Goal: Task Accomplishment & Management: Manage account settings

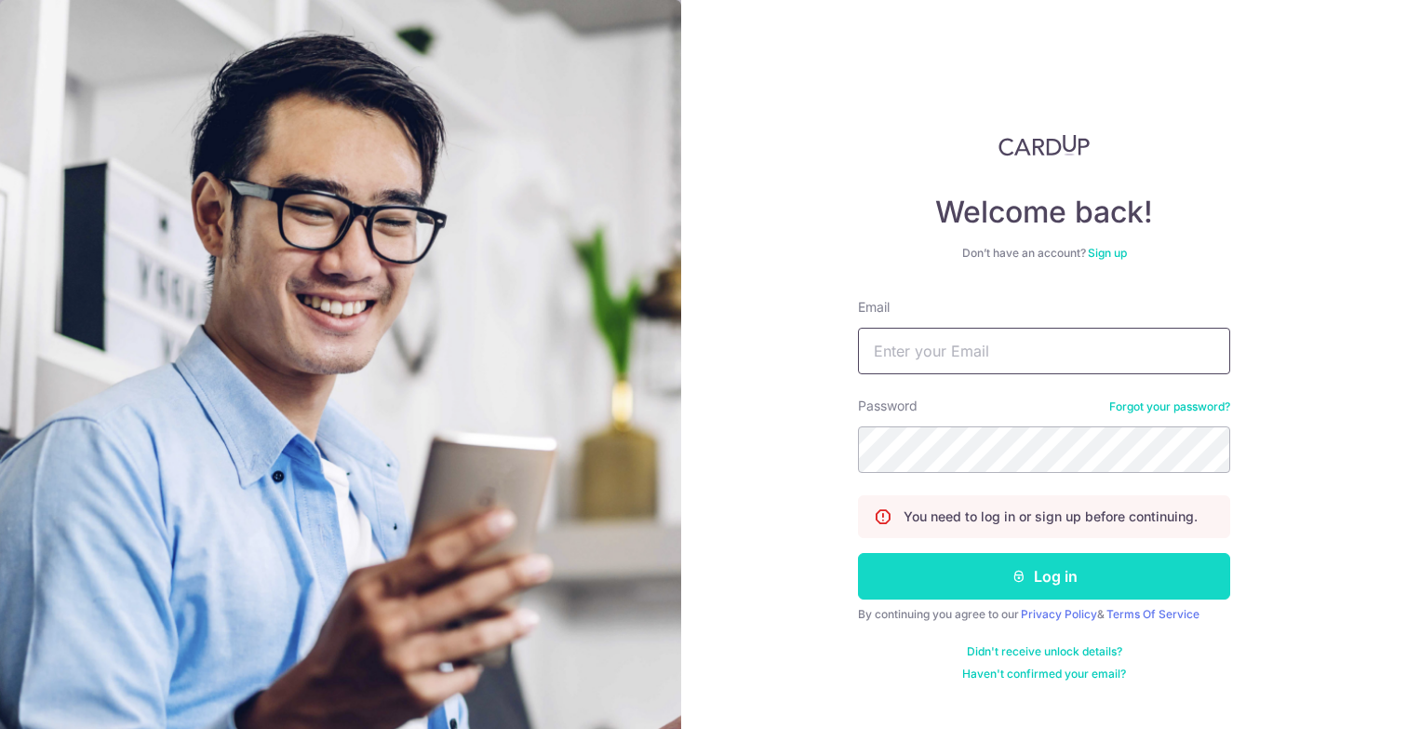
type input "[PERSON_NAME][EMAIL_ADDRESS][DOMAIN_NAME]"
click at [1015, 594] on button "Log in" at bounding box center [1044, 576] width 372 height 47
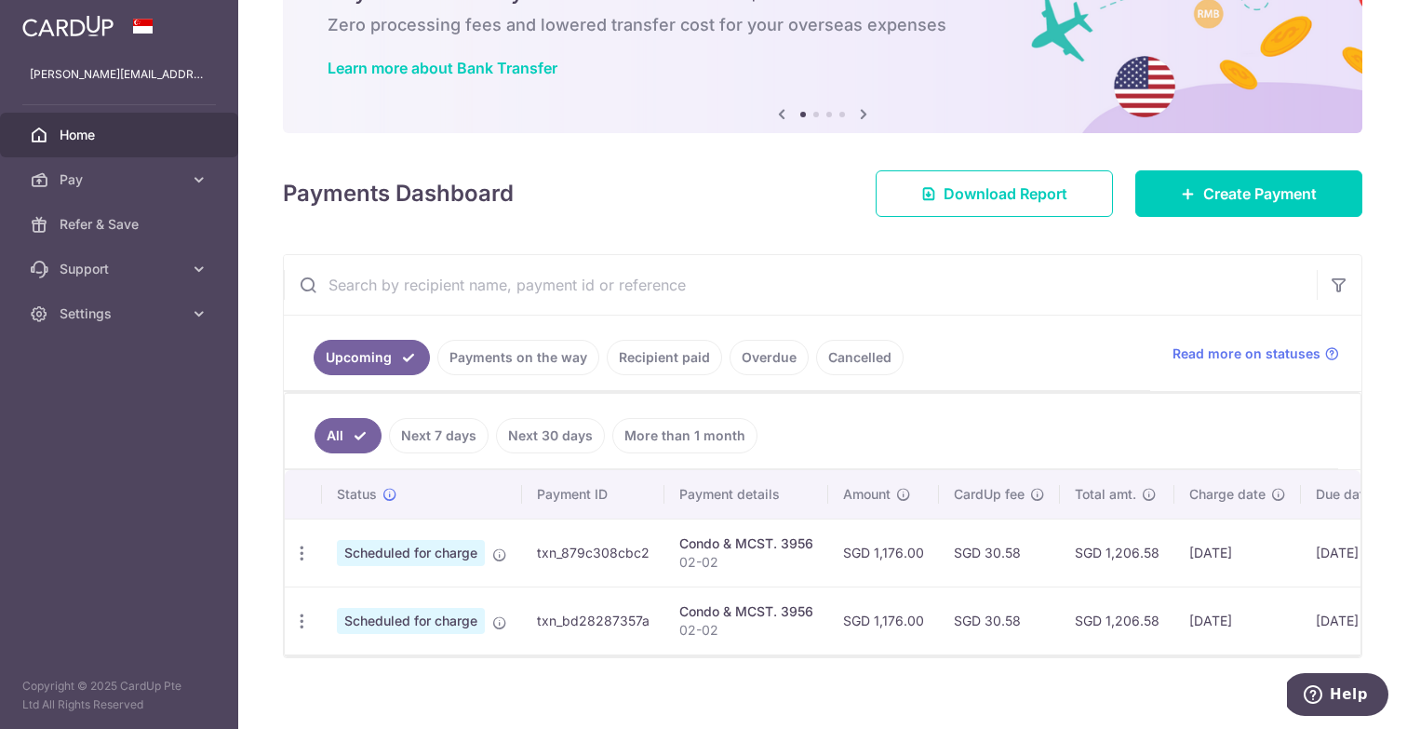
scroll to position [0, 187]
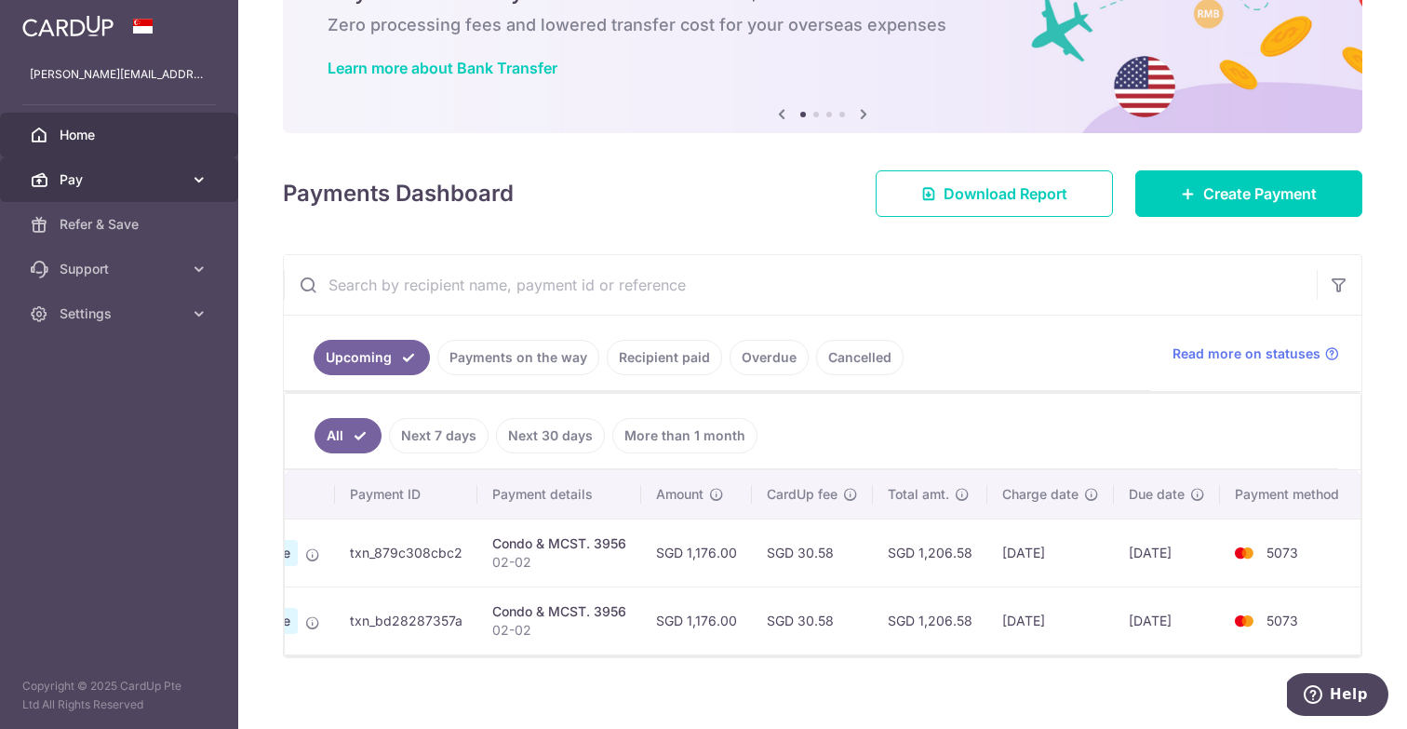
click at [111, 181] on span "Pay" at bounding box center [121, 179] width 123 height 19
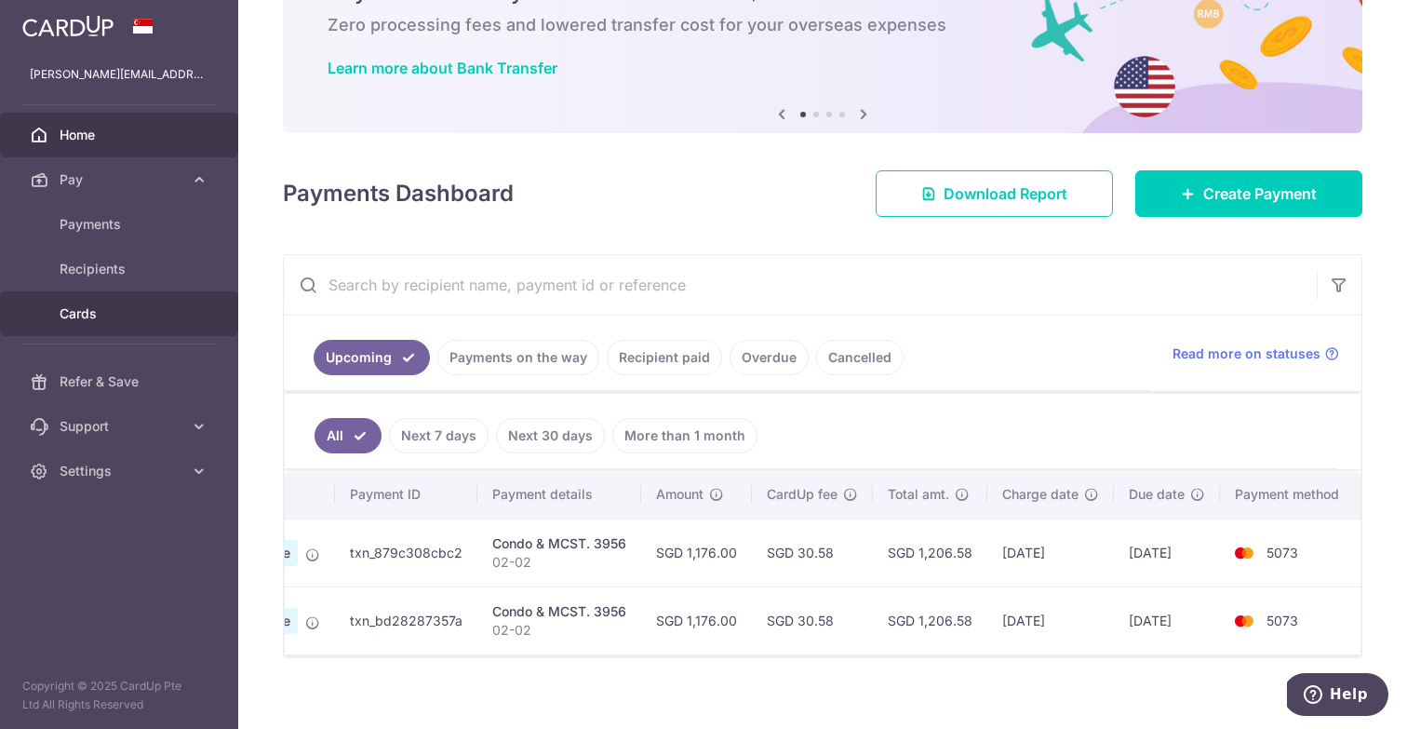
click at [98, 316] on span "Cards" at bounding box center [121, 313] width 123 height 19
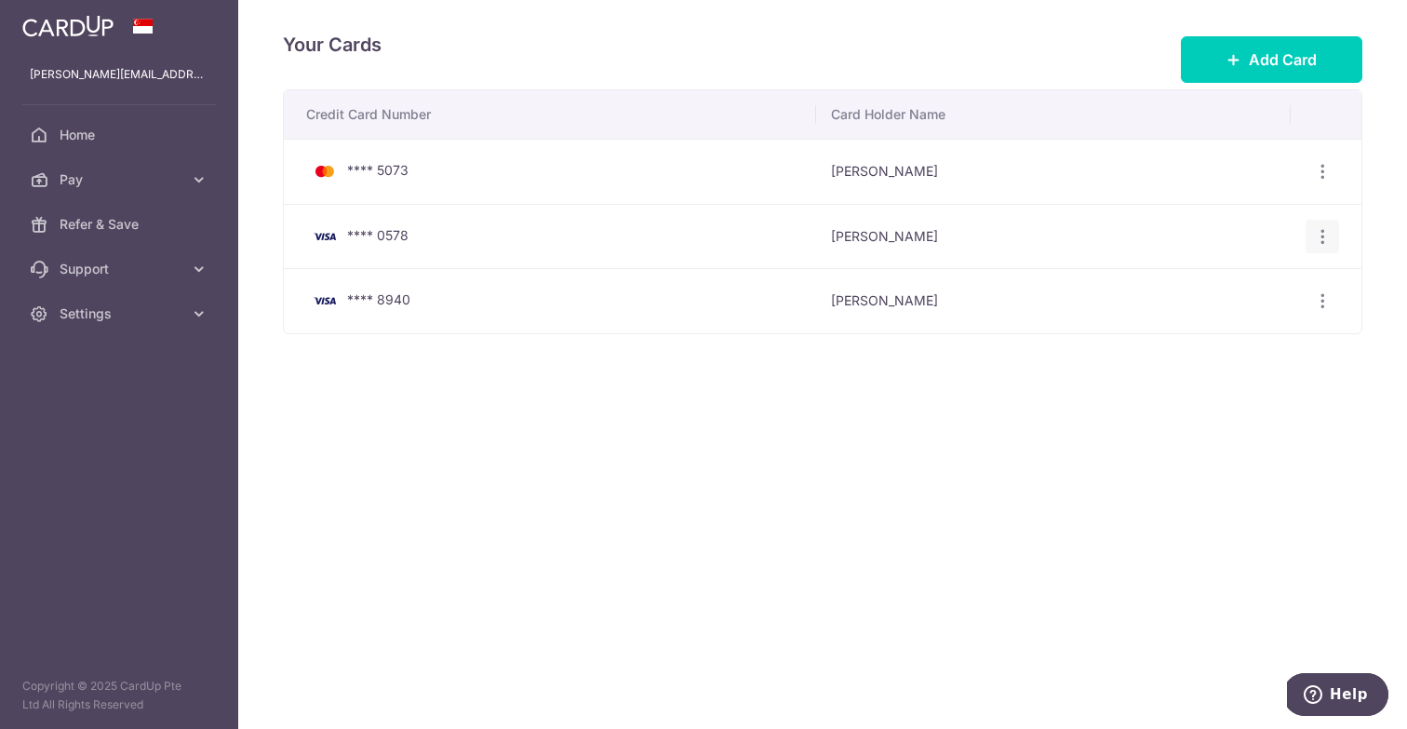
click at [1314, 227] on icon "button" at bounding box center [1323, 237] width 20 height 20
click at [1249, 323] on span "Delete" at bounding box center [1260, 332] width 127 height 22
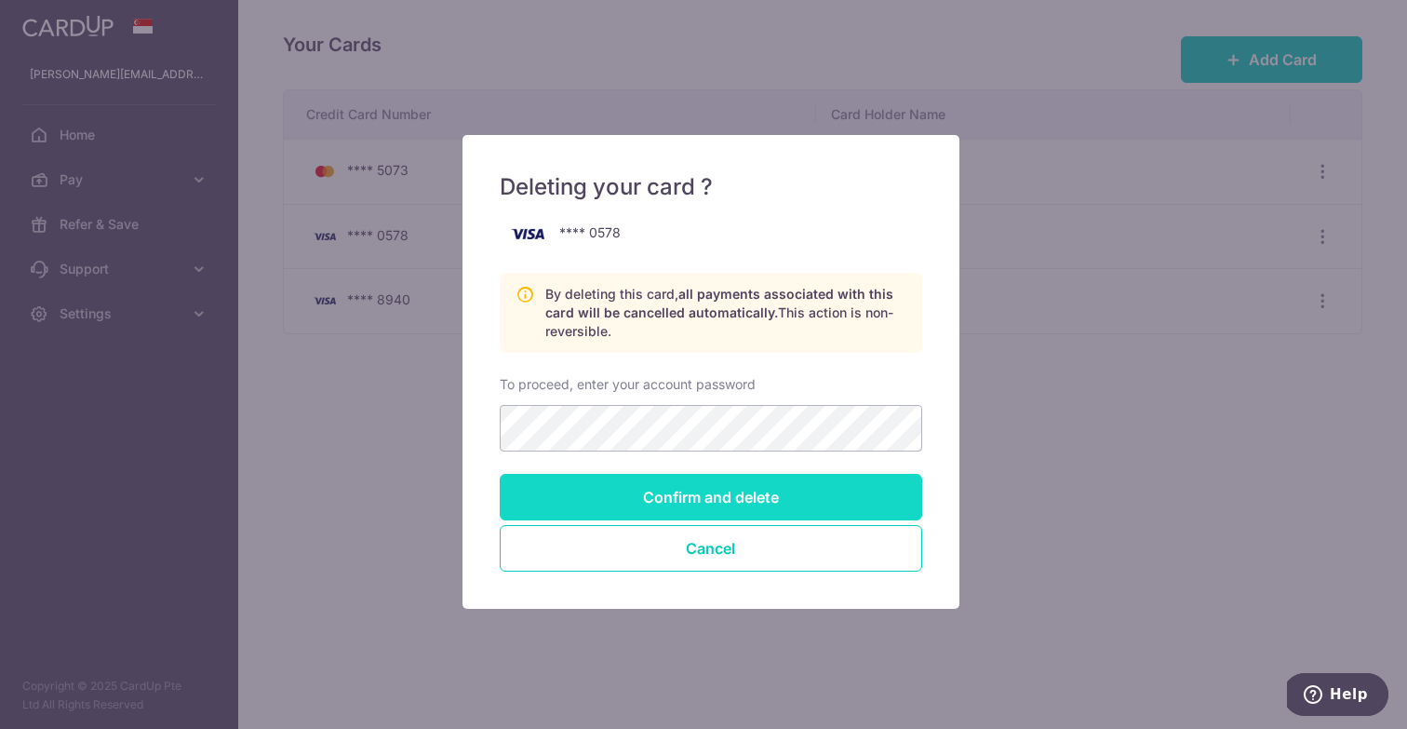
click at [848, 503] on input "Confirm and delete" at bounding box center [711, 497] width 423 height 47
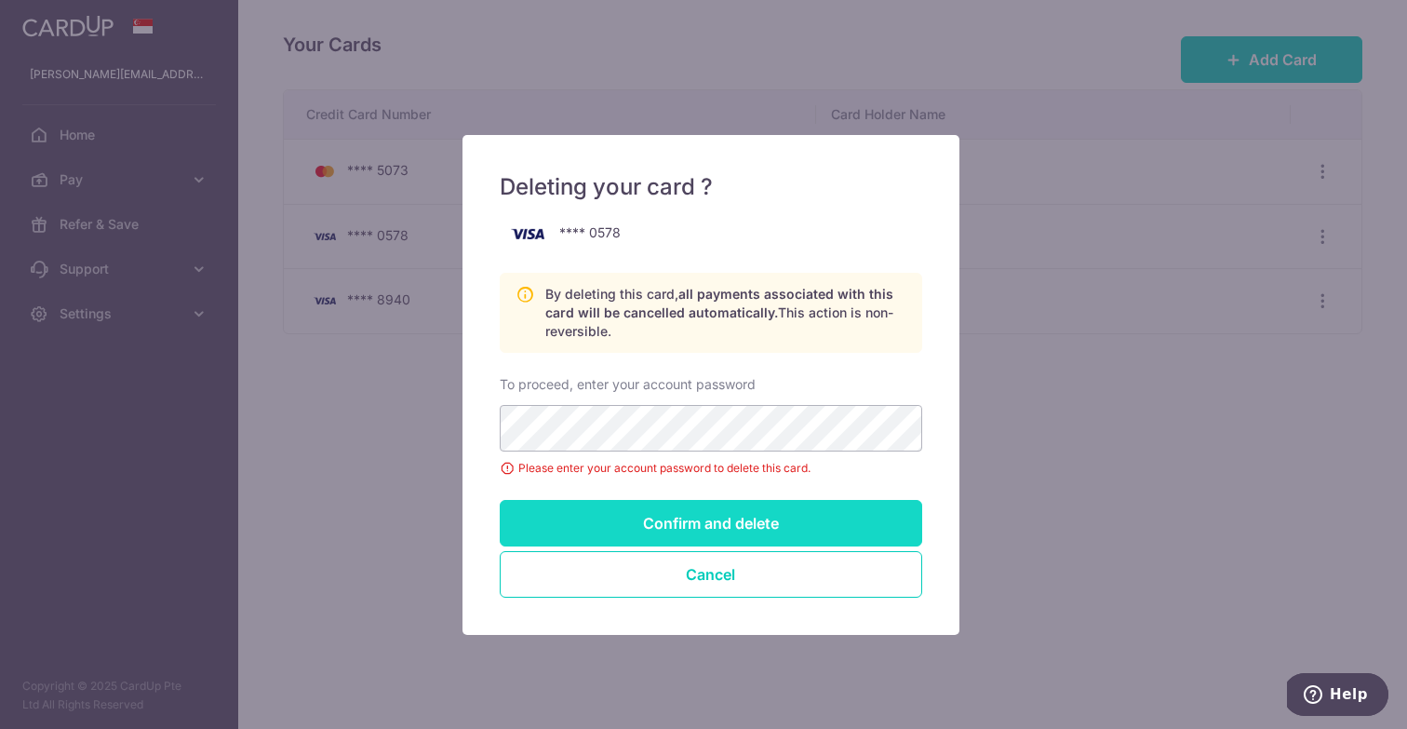
click at [726, 522] on input "Confirm and delete" at bounding box center [711, 523] width 423 height 47
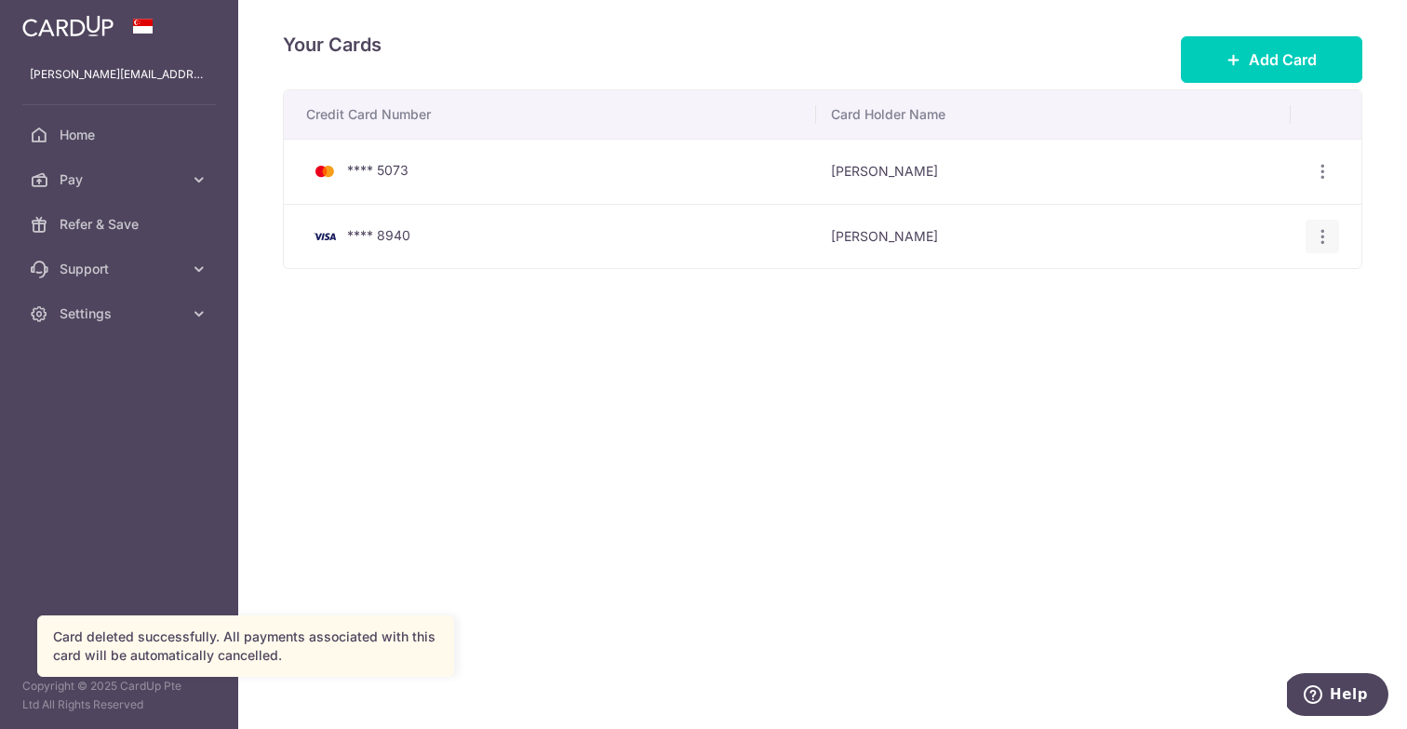
click at [1315, 251] on div "View/Edit Delete" at bounding box center [1323, 237] width 34 height 34
click at [1323, 242] on icon "button" at bounding box center [1323, 237] width 20 height 20
click at [1242, 330] on span "Delete" at bounding box center [1260, 332] width 127 height 22
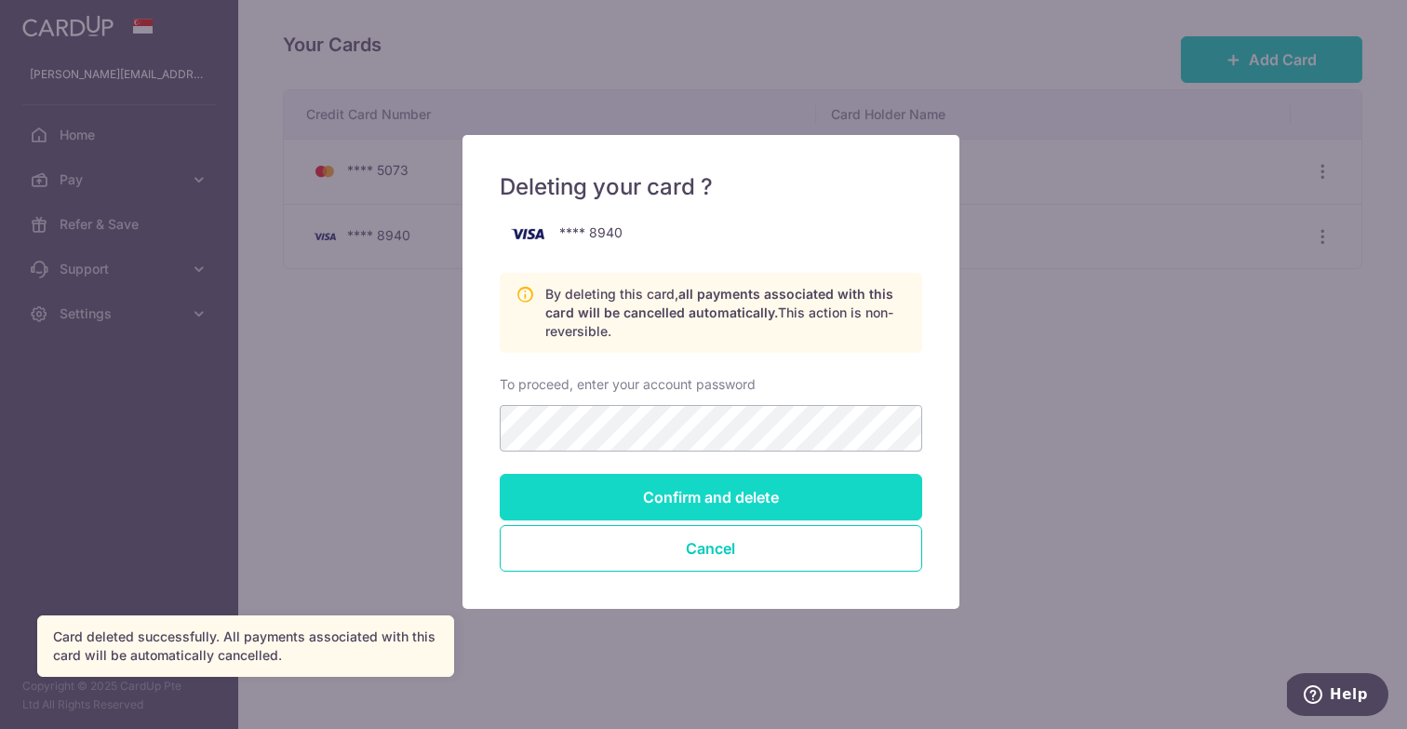
click at [690, 487] on input "Confirm and delete" at bounding box center [711, 497] width 423 height 47
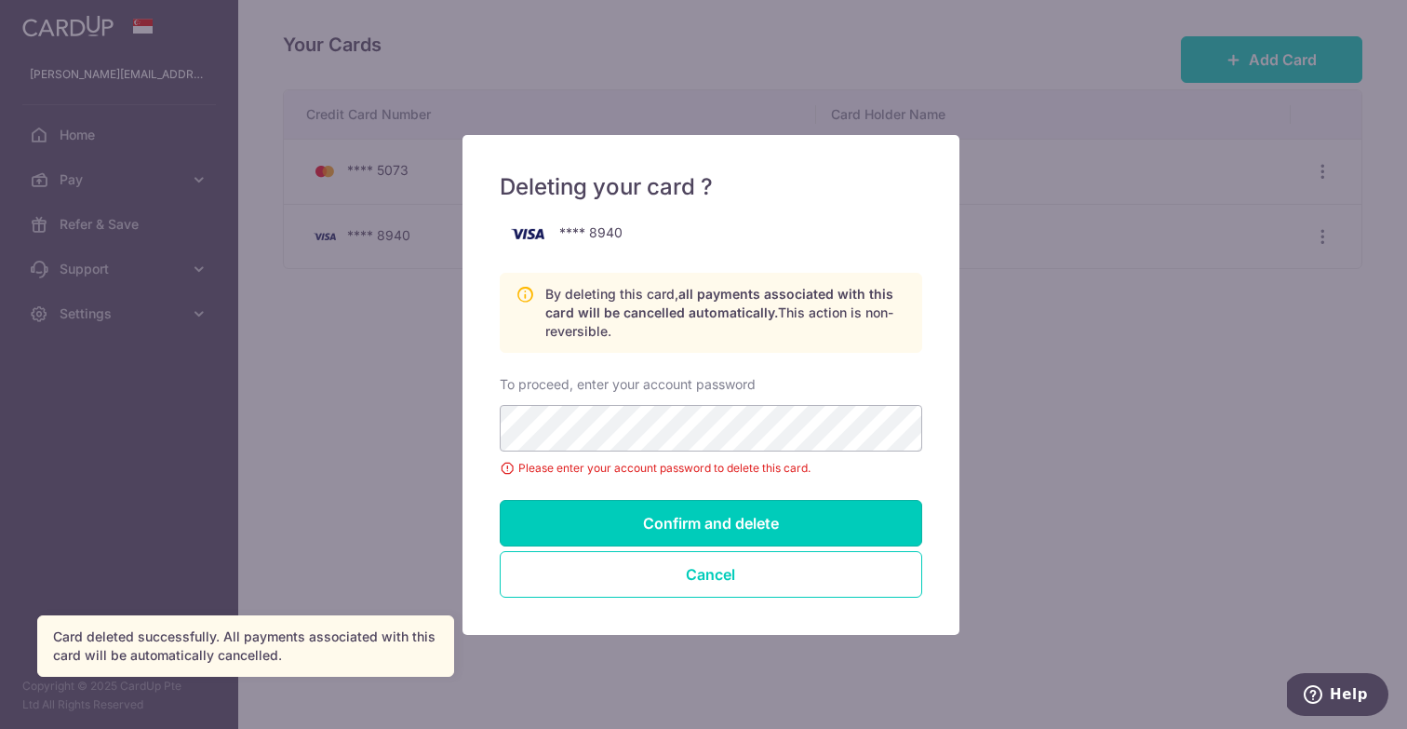
drag, startPoint x: 693, startPoint y: 507, endPoint x: 705, endPoint y: 505, distance: 12.2
click at [693, 507] on input "Confirm and delete" at bounding box center [711, 523] width 423 height 47
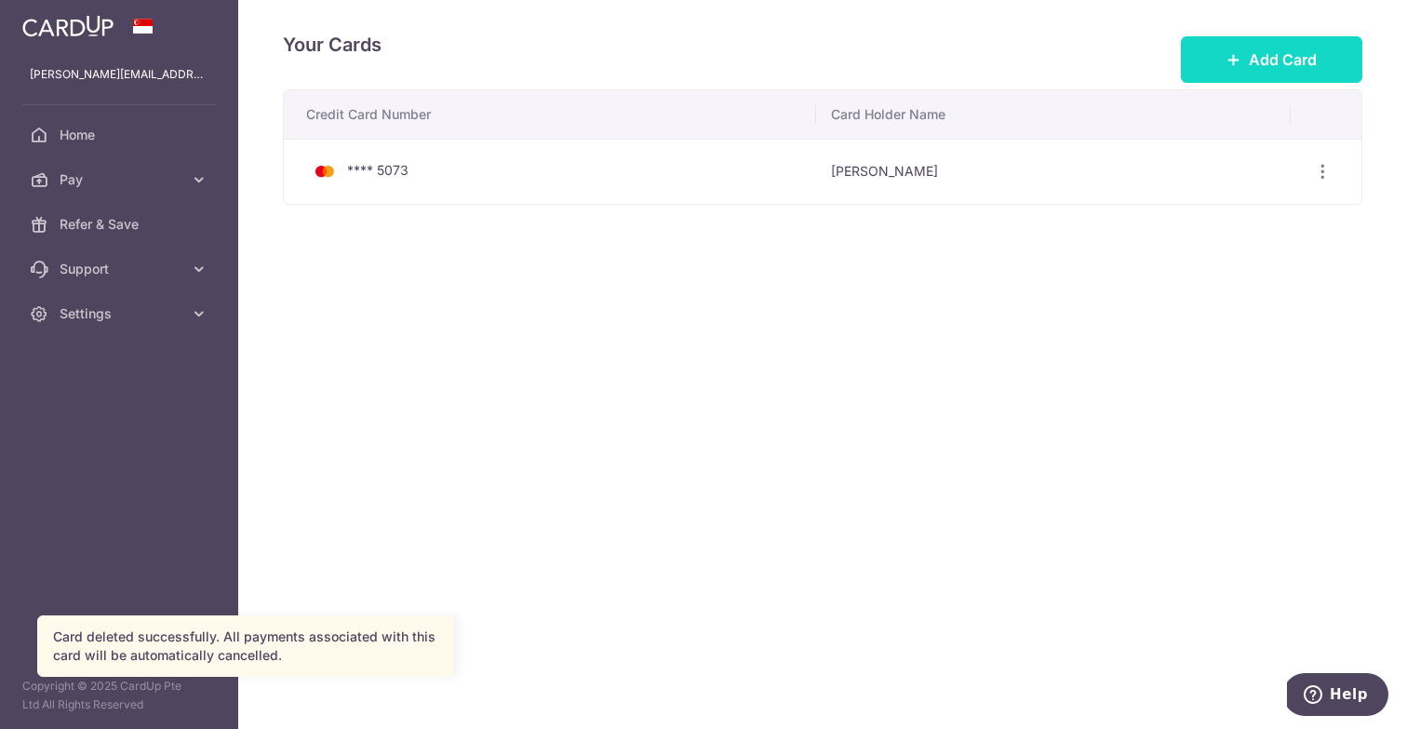
click at [1303, 60] on span "Add Card" at bounding box center [1283, 59] width 68 height 22
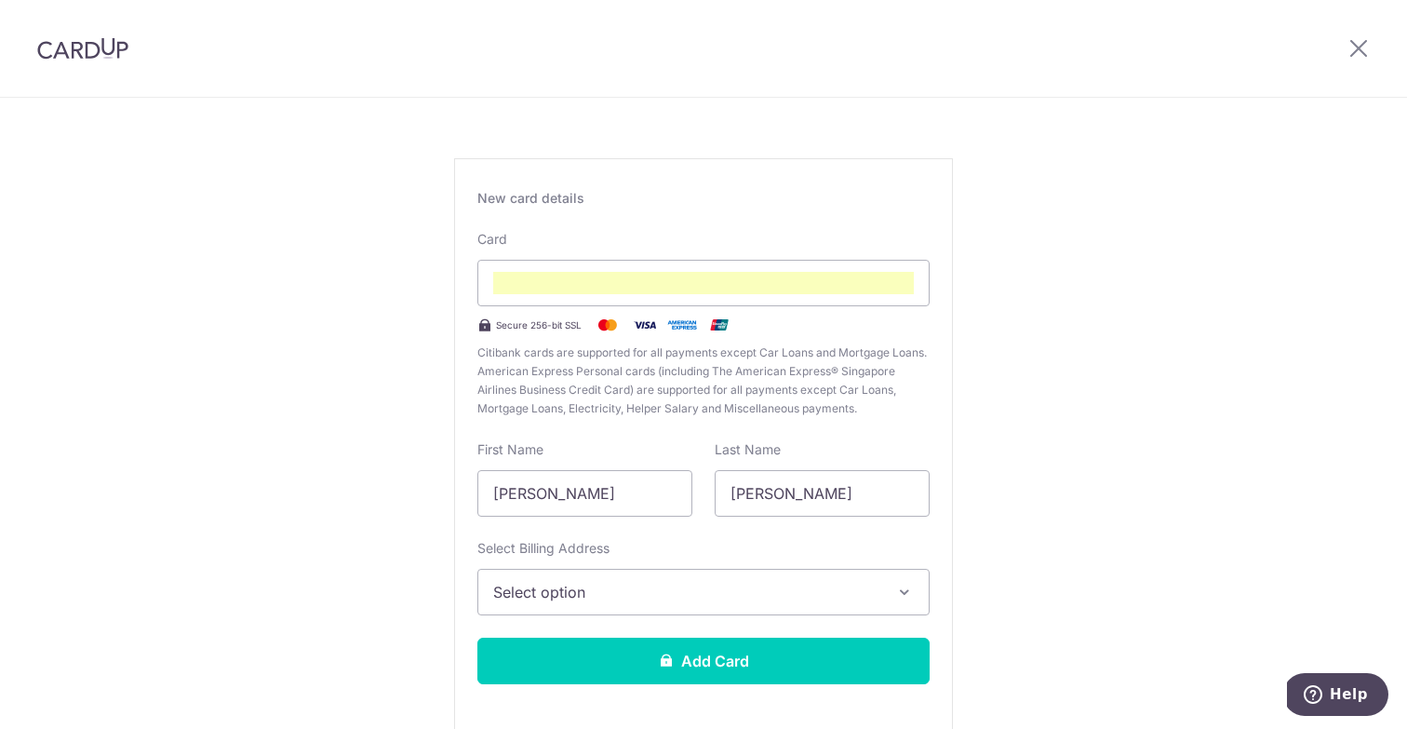
click at [673, 587] on span "Select option" at bounding box center [686, 592] width 387 height 22
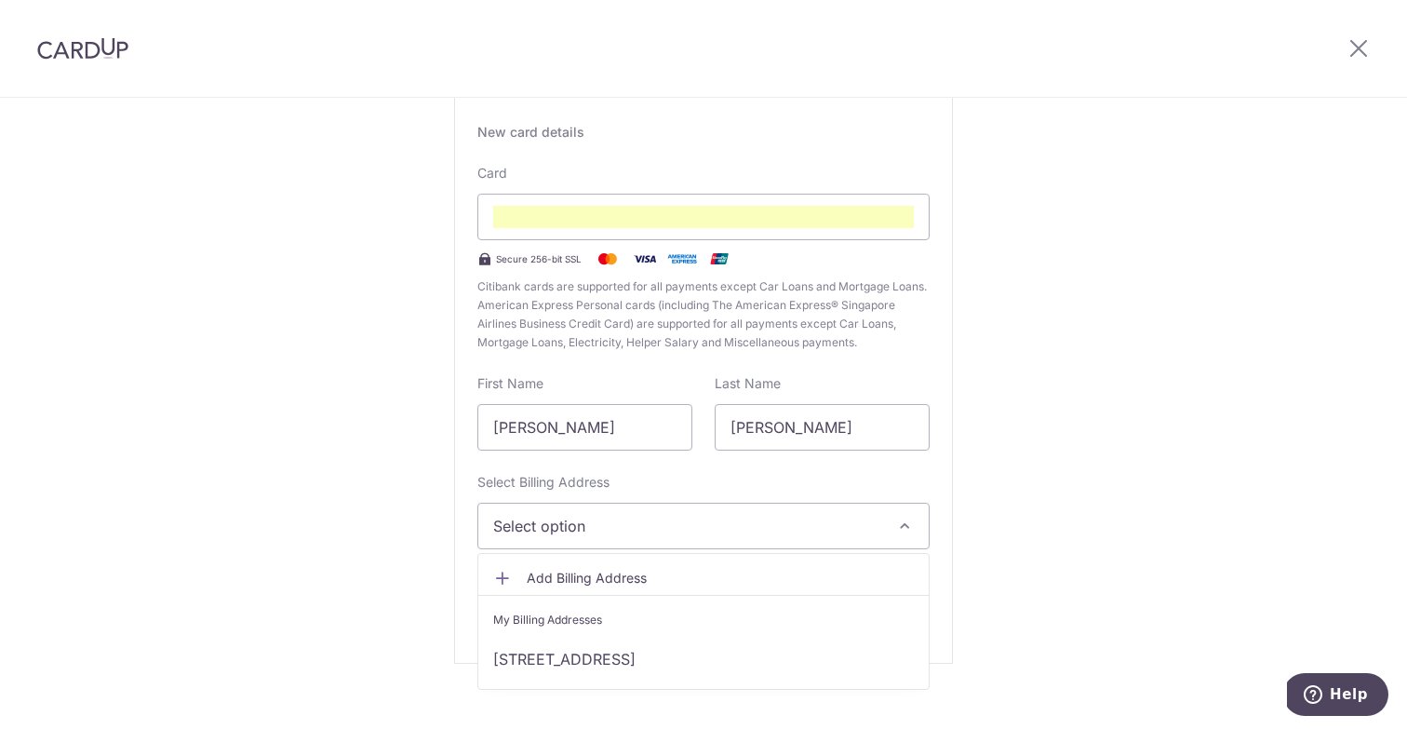
scroll to position [151, 0]
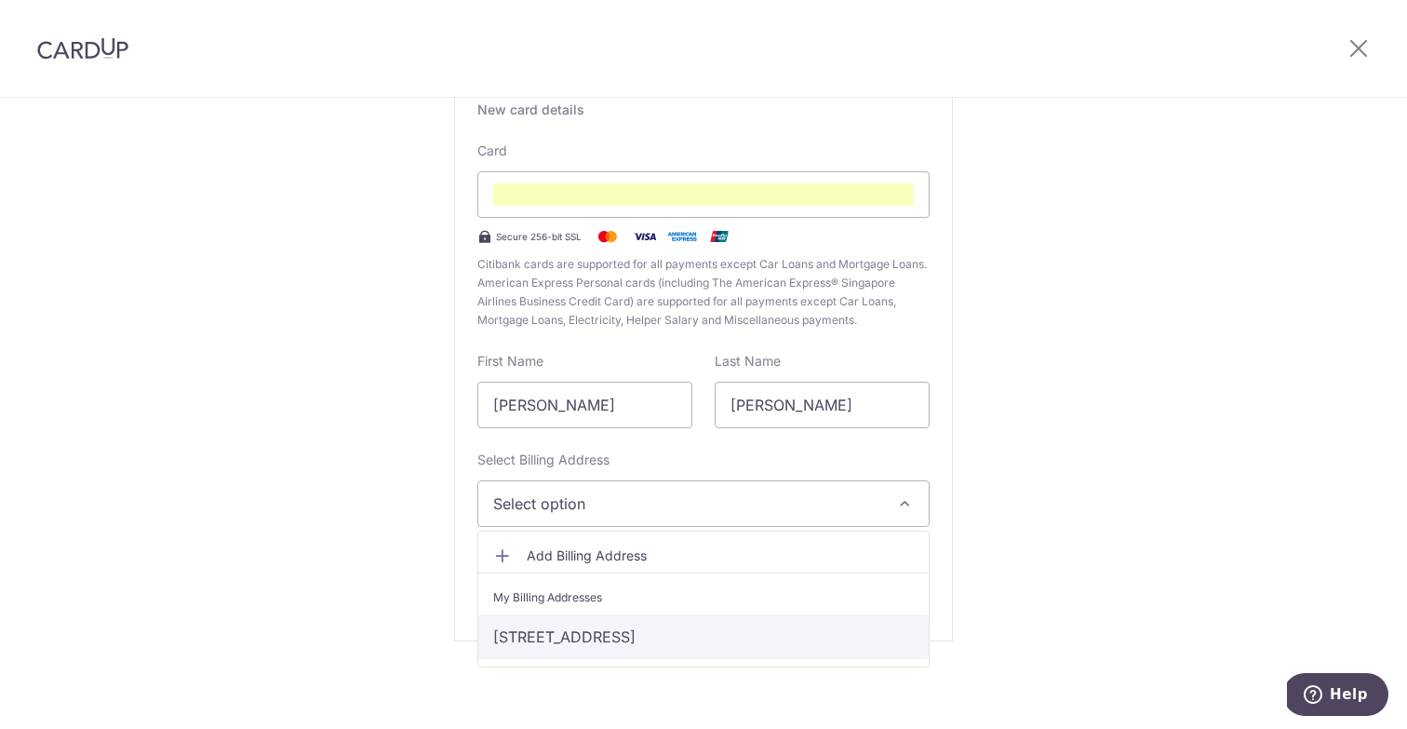
click at [673, 628] on link "[STREET_ADDRESS]" at bounding box center [703, 636] width 450 height 45
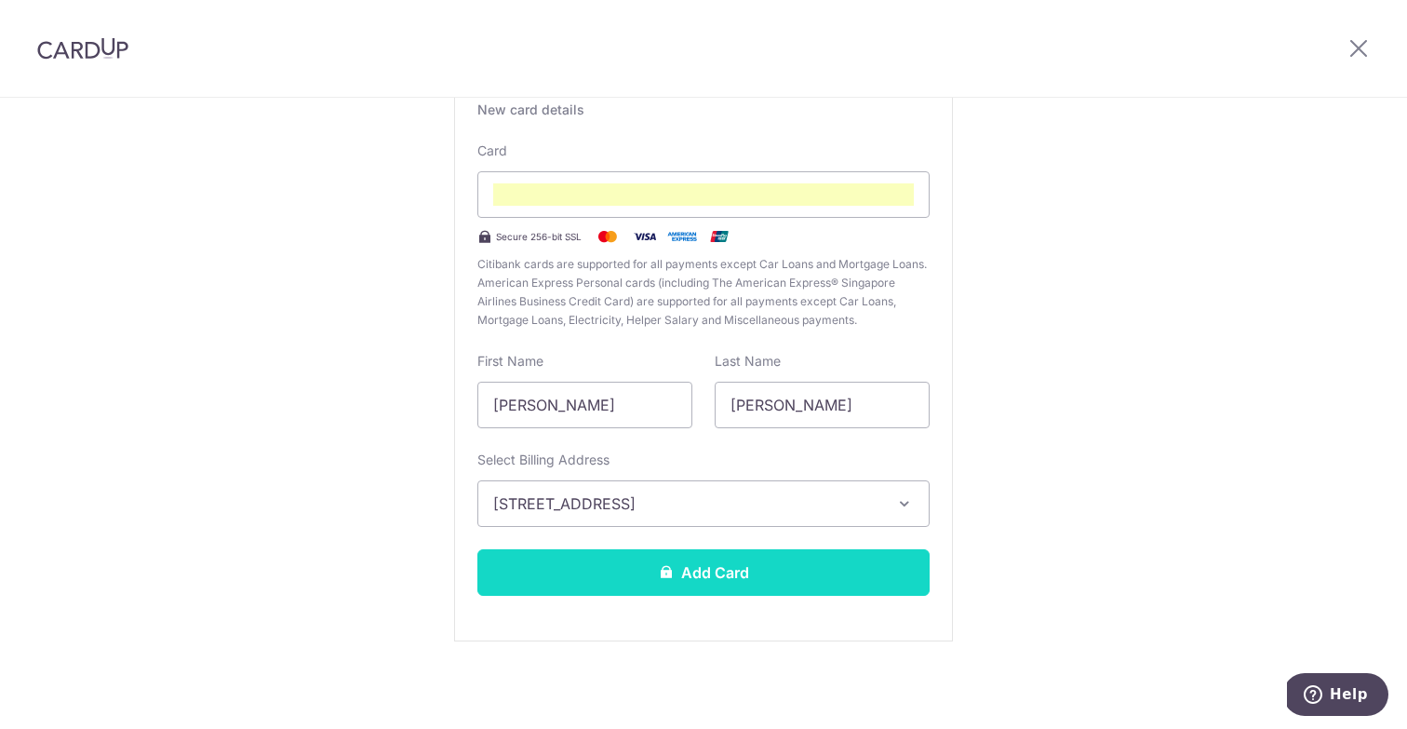
click at [752, 575] on button "Add Card" at bounding box center [703, 572] width 452 height 47
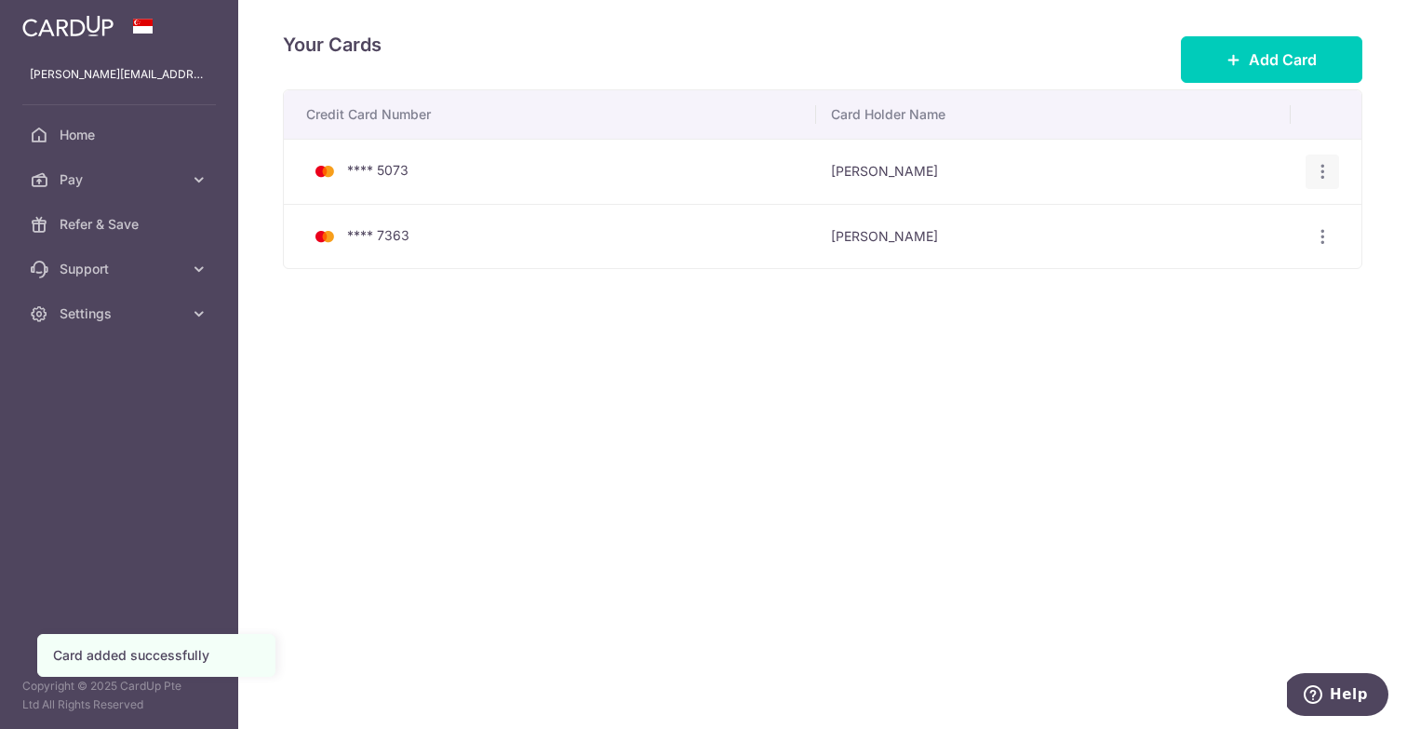
click at [1314, 172] on icon "button" at bounding box center [1323, 172] width 20 height 20
click at [1226, 271] on span "Delete" at bounding box center [1260, 268] width 127 height 22
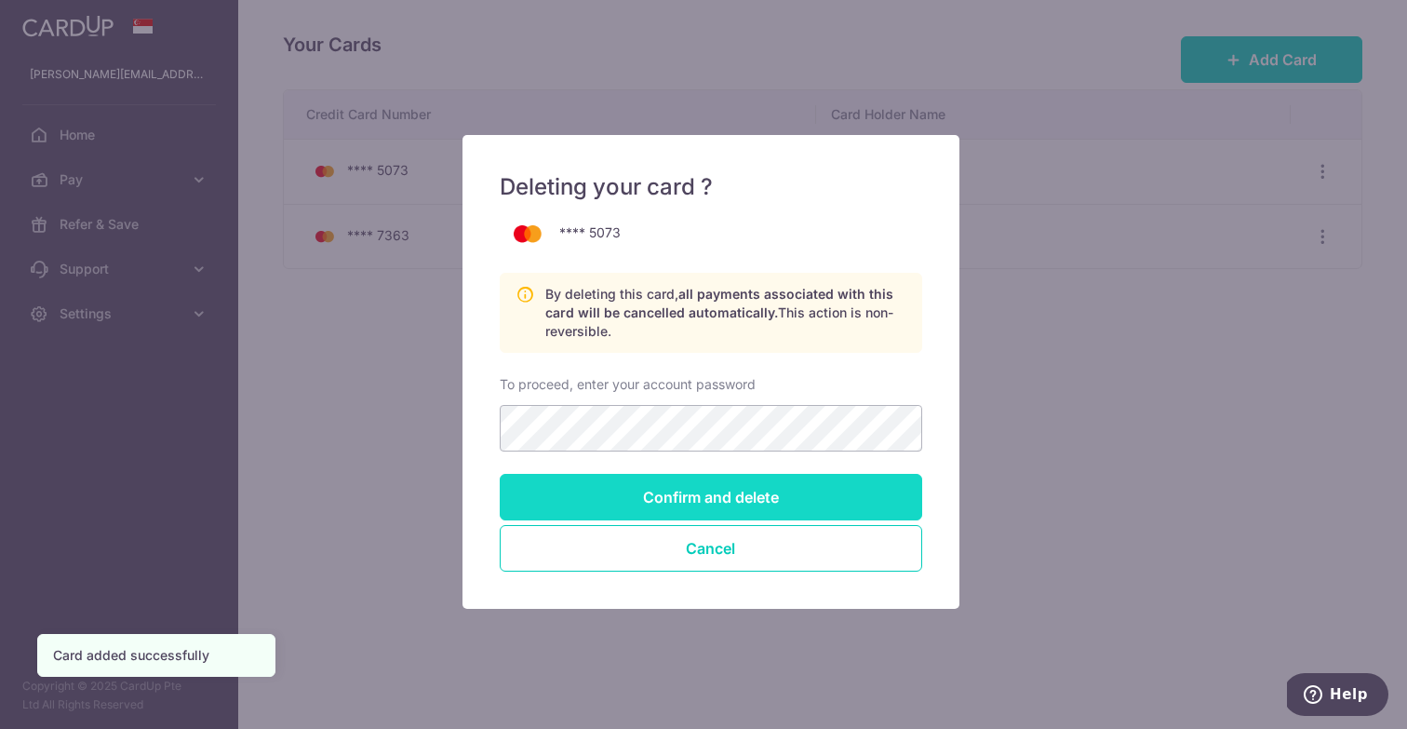
click at [673, 488] on input "Confirm and delete" at bounding box center [711, 497] width 423 height 47
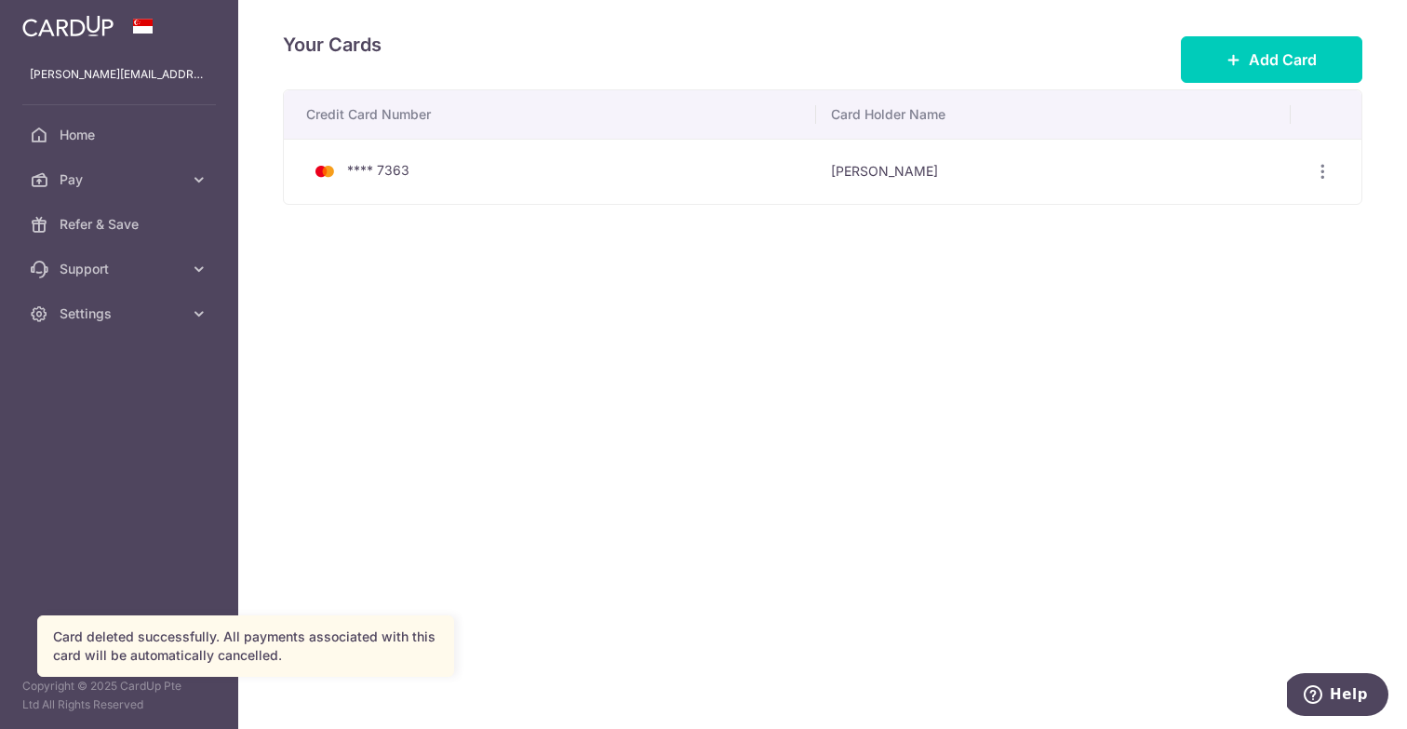
click at [471, 371] on div "Your Cards Add Card Credit Card Number Card Holder Name **** 7363 [PERSON_NAME]…" at bounding box center [822, 364] width 1169 height 729
click at [1326, 172] on icon "button" at bounding box center [1323, 172] width 20 height 20
click at [797, 368] on div "Your Cards Add Card Credit Card Number Card Holder Name **** 7363 [PERSON_NAME]…" at bounding box center [822, 364] width 1169 height 729
click at [100, 136] on span "Home" at bounding box center [121, 135] width 123 height 19
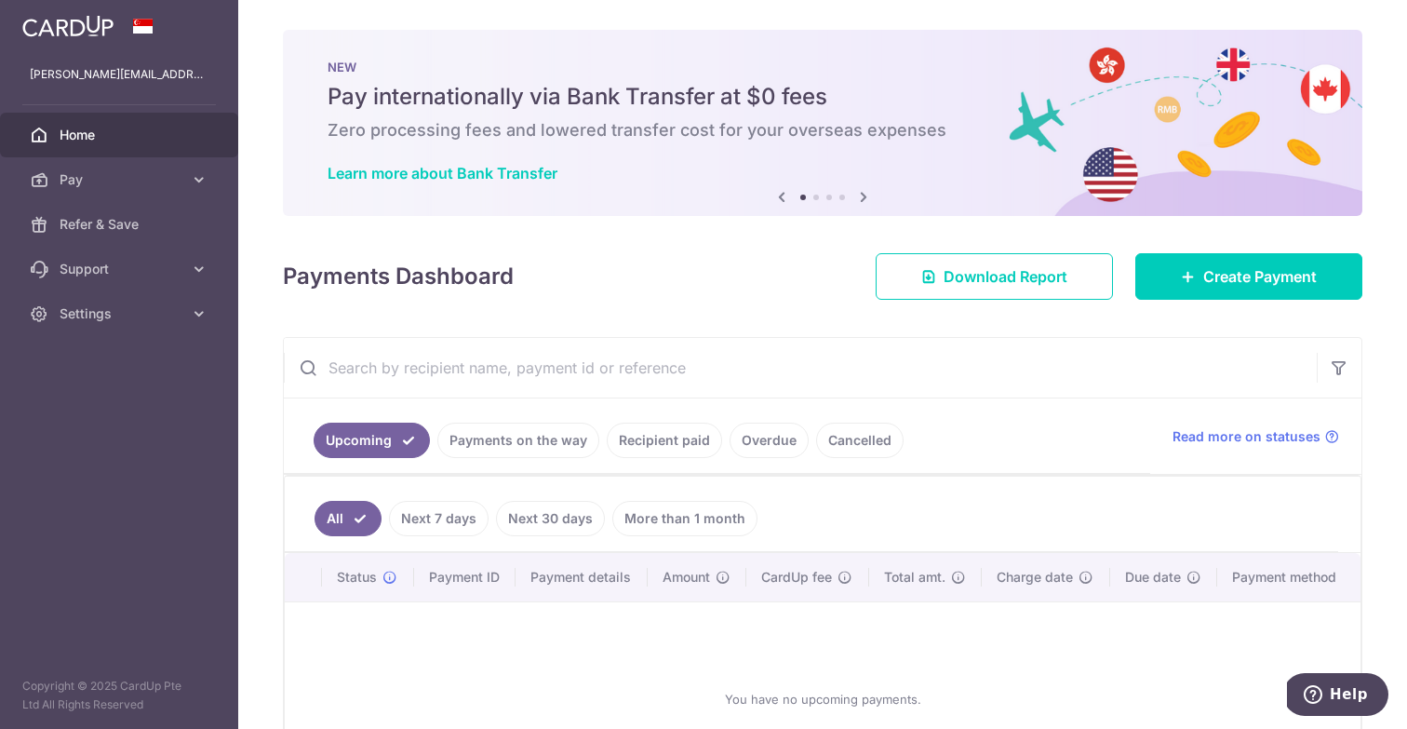
scroll to position [99, 0]
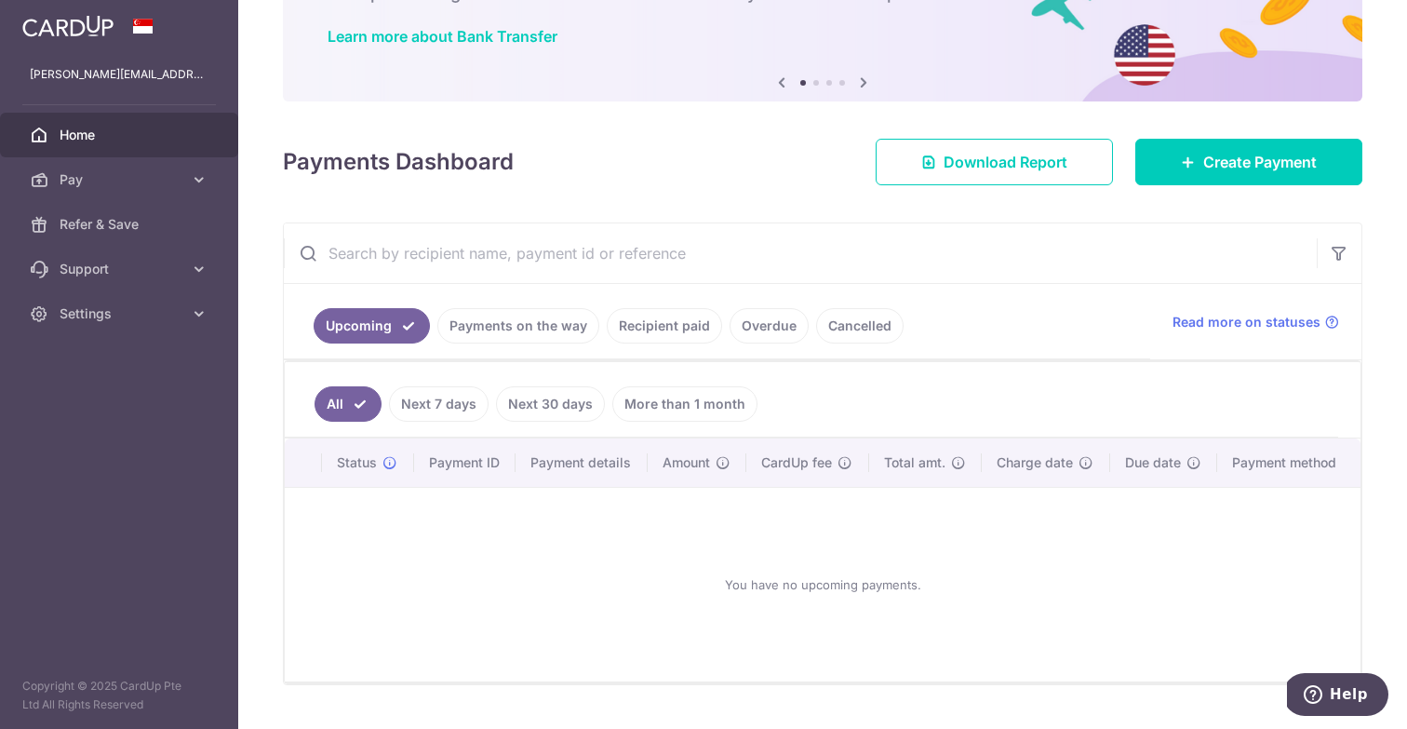
click at [417, 401] on link "Next 7 days" at bounding box center [439, 403] width 100 height 35
click at [538, 408] on link "Next 30 days" at bounding box center [550, 403] width 109 height 35
click at [515, 336] on link "Payments on the way" at bounding box center [518, 325] width 162 height 35
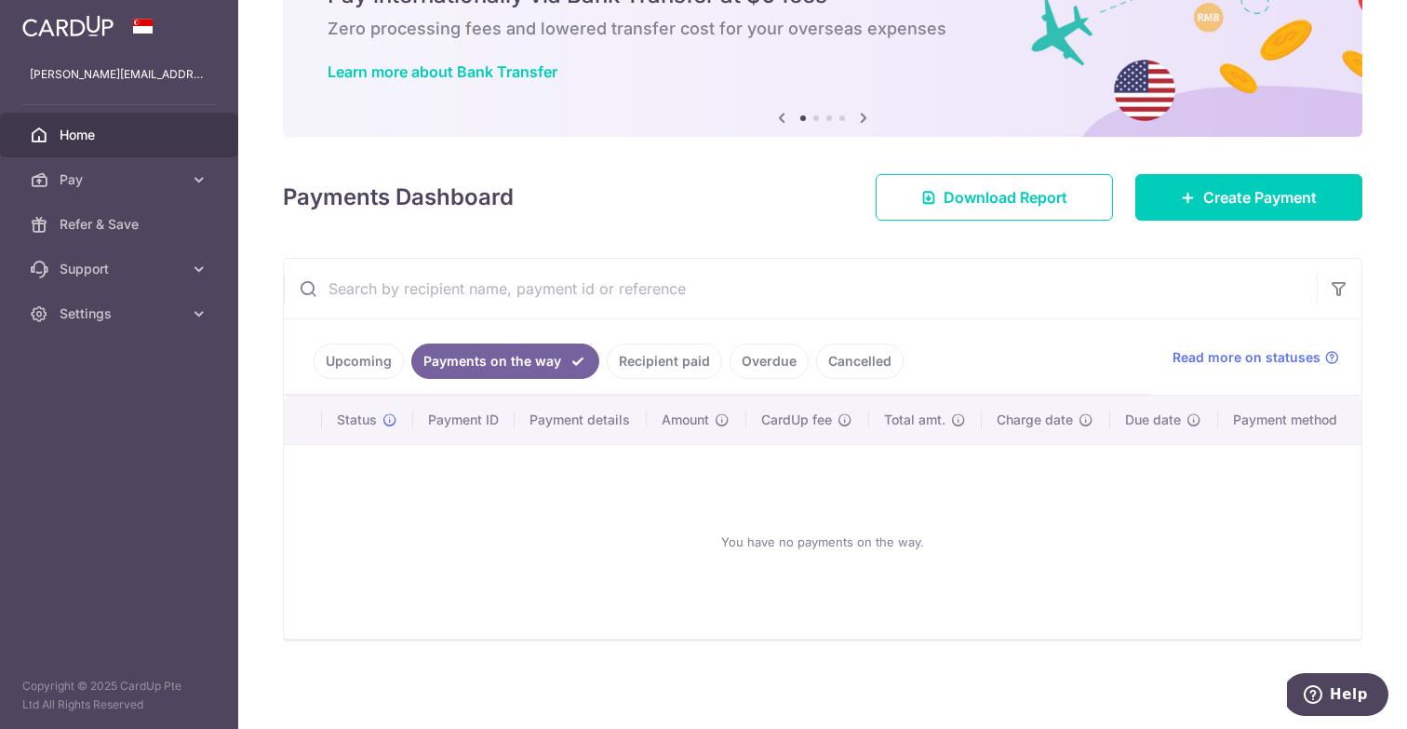
click at [380, 363] on link "Upcoming" at bounding box center [359, 360] width 90 height 35
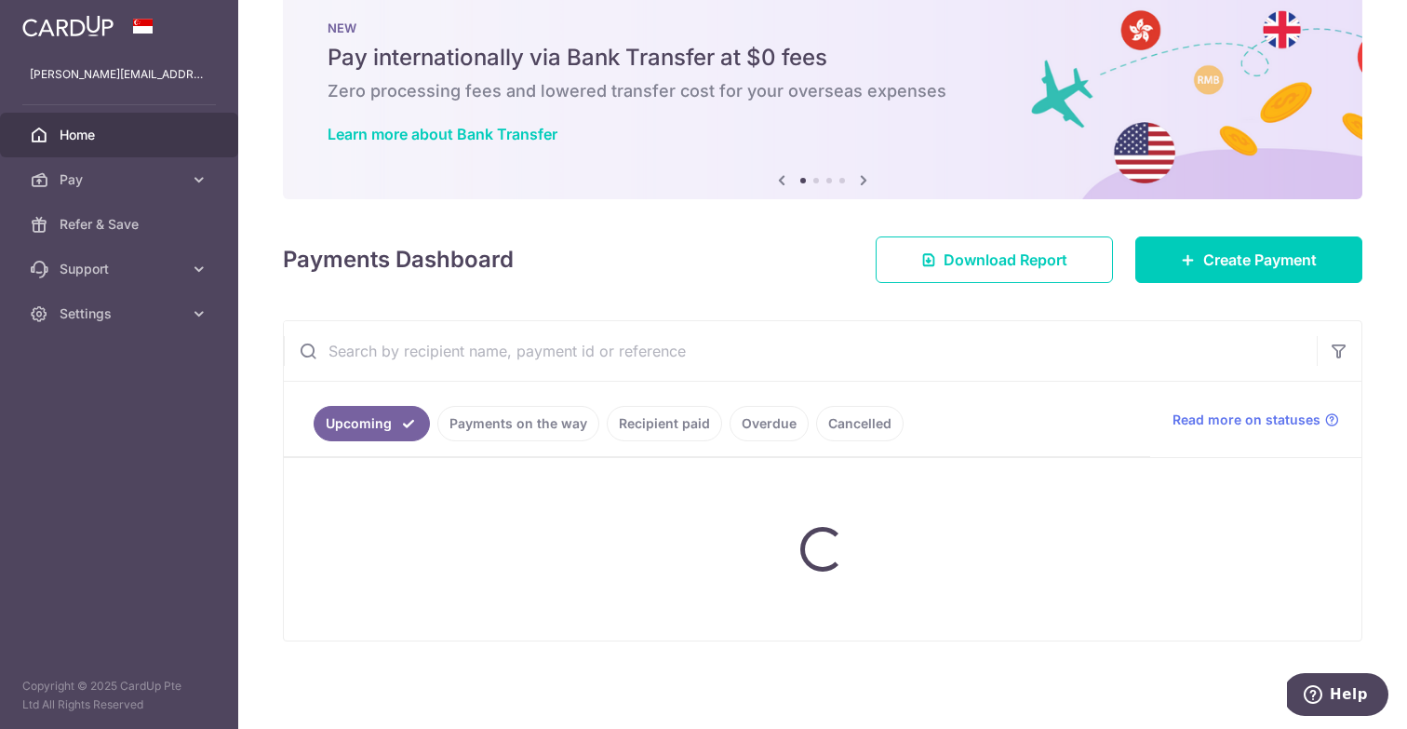
scroll to position [137, 0]
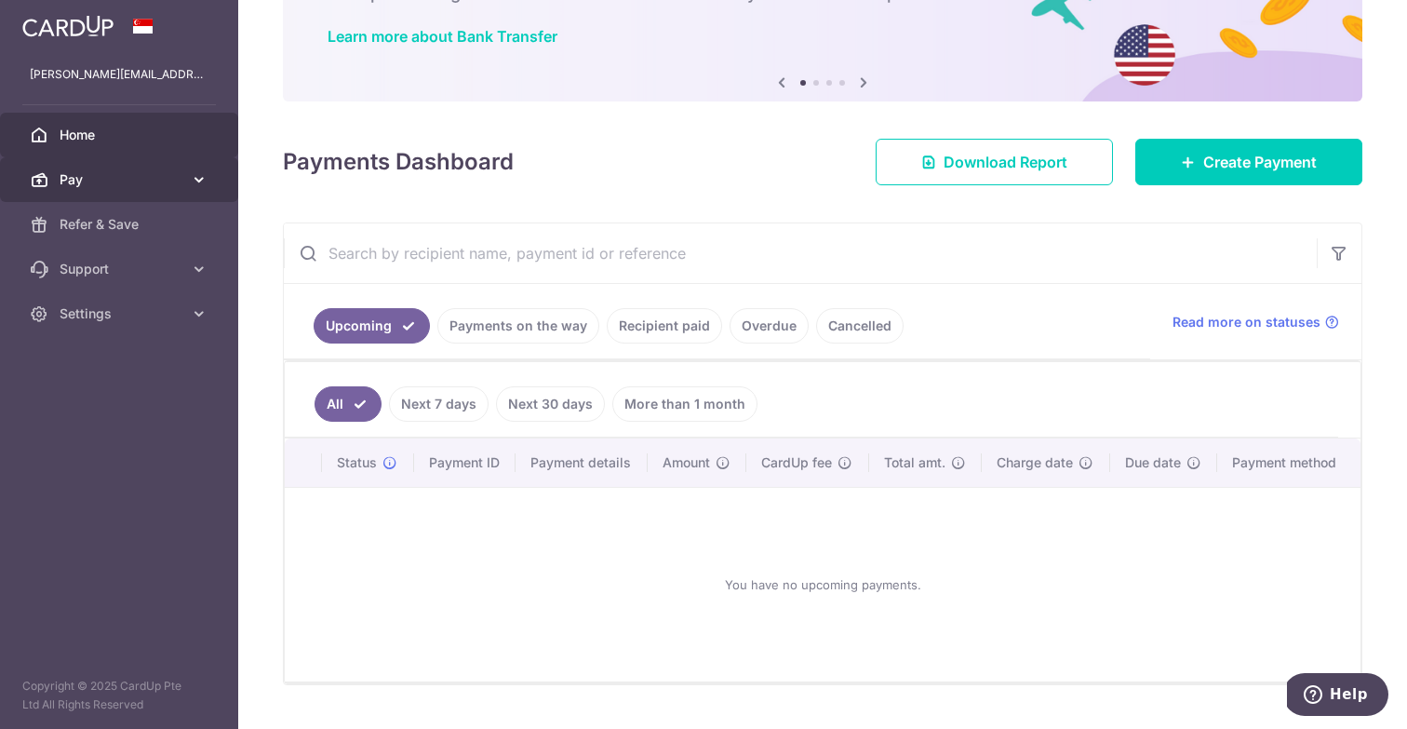
click at [116, 186] on span "Pay" at bounding box center [121, 179] width 123 height 19
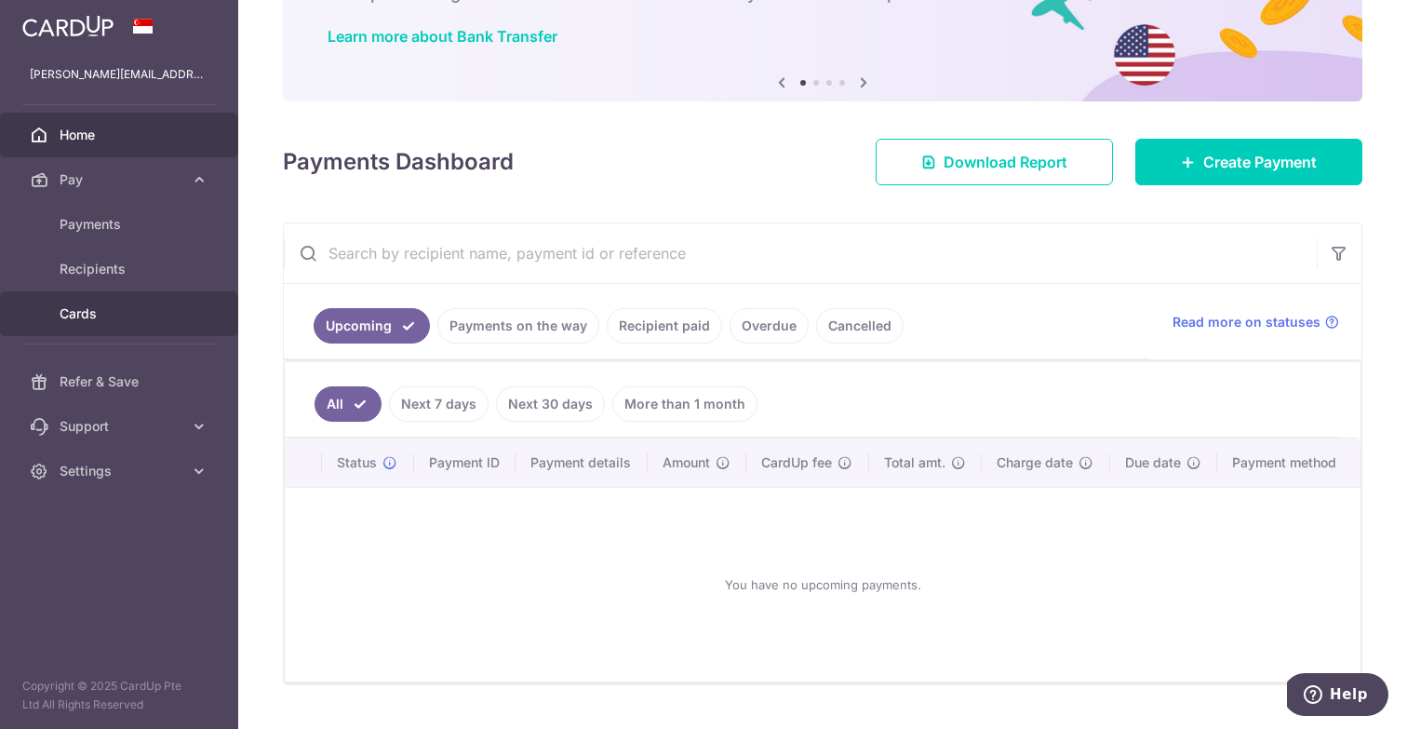
click at [118, 314] on span "Cards" at bounding box center [121, 313] width 123 height 19
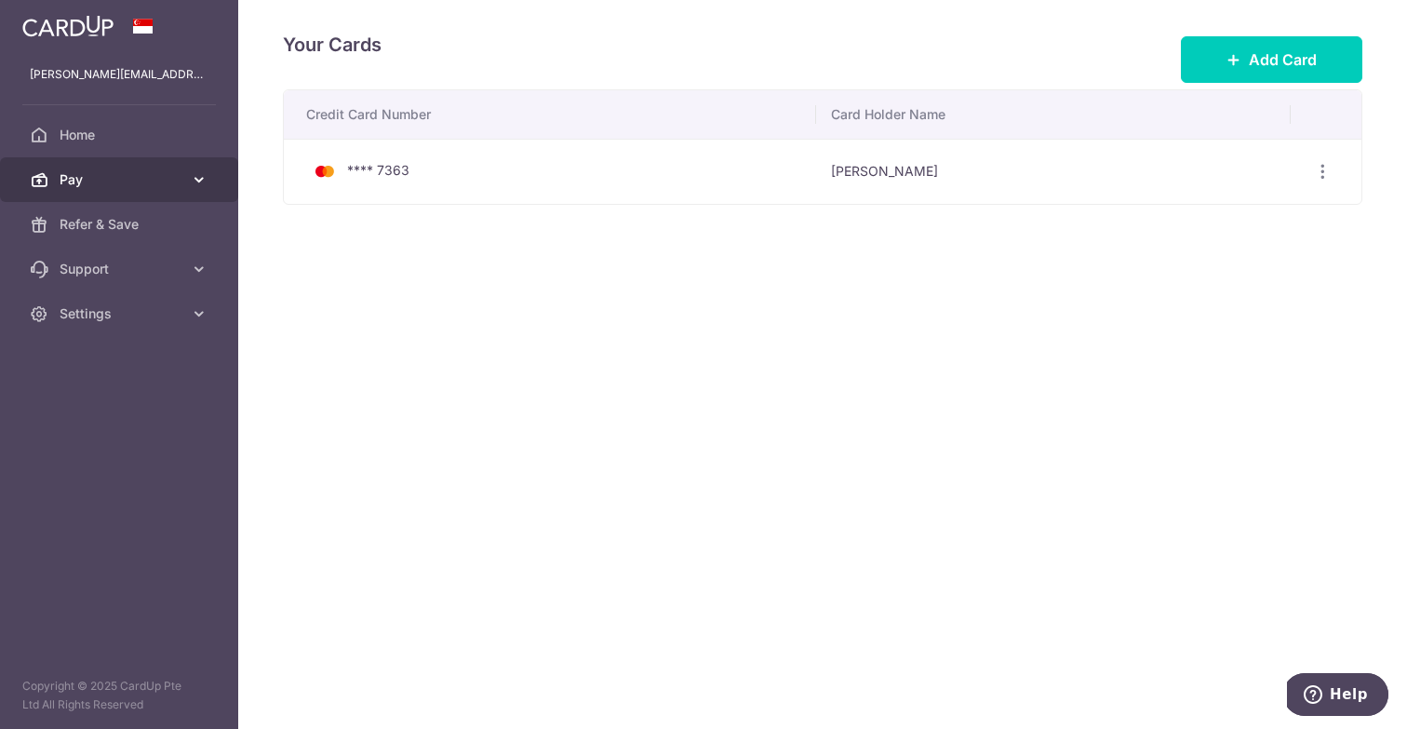
click at [141, 188] on span "Pay" at bounding box center [121, 179] width 123 height 19
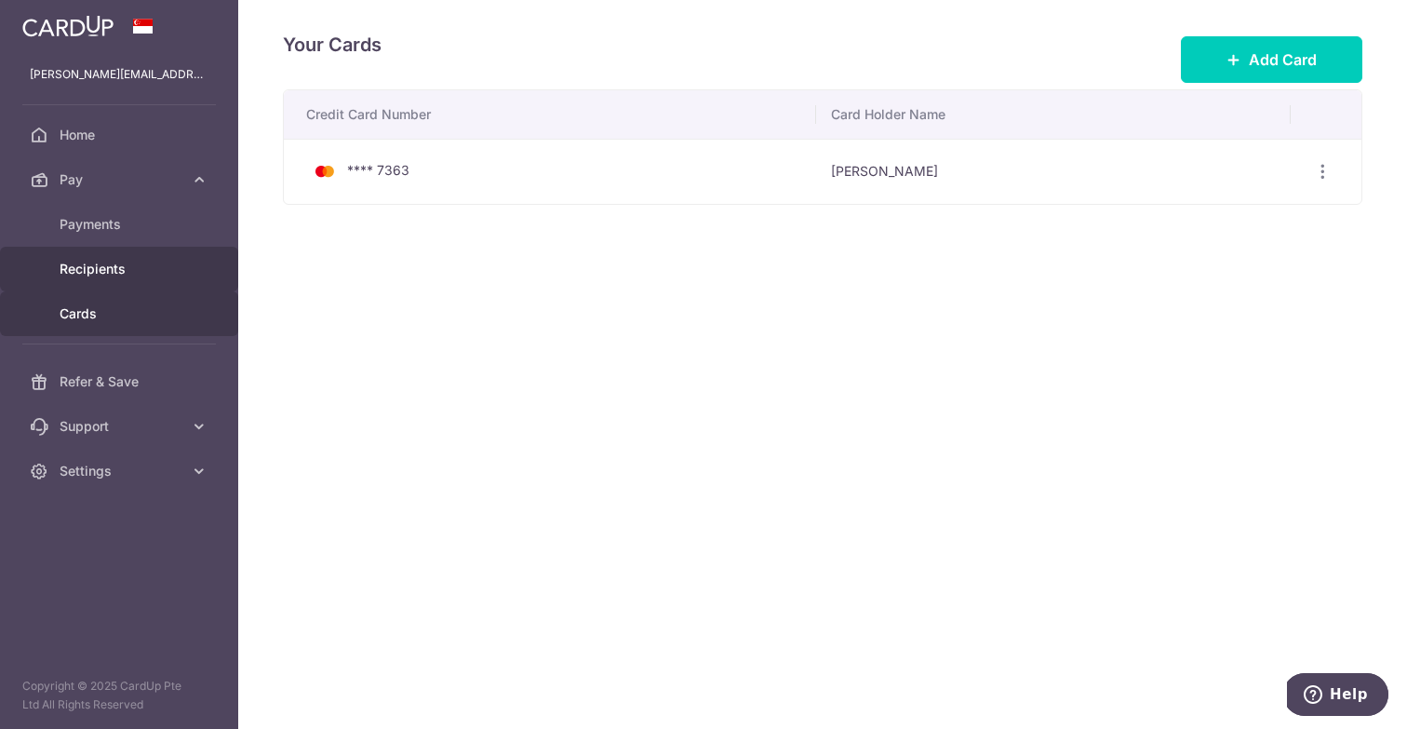
click at [130, 263] on span "Recipients" at bounding box center [121, 269] width 123 height 19
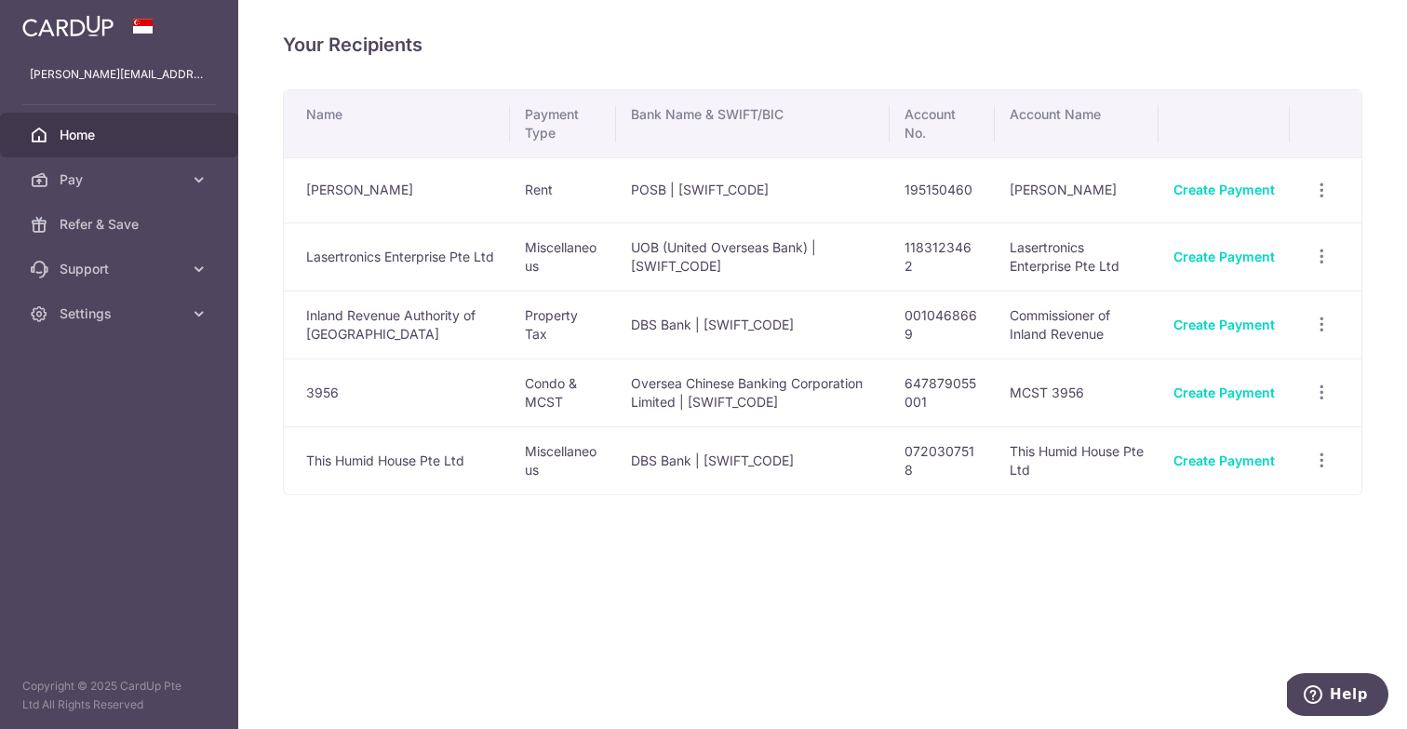
click at [80, 144] on link "Home" at bounding box center [119, 135] width 238 height 45
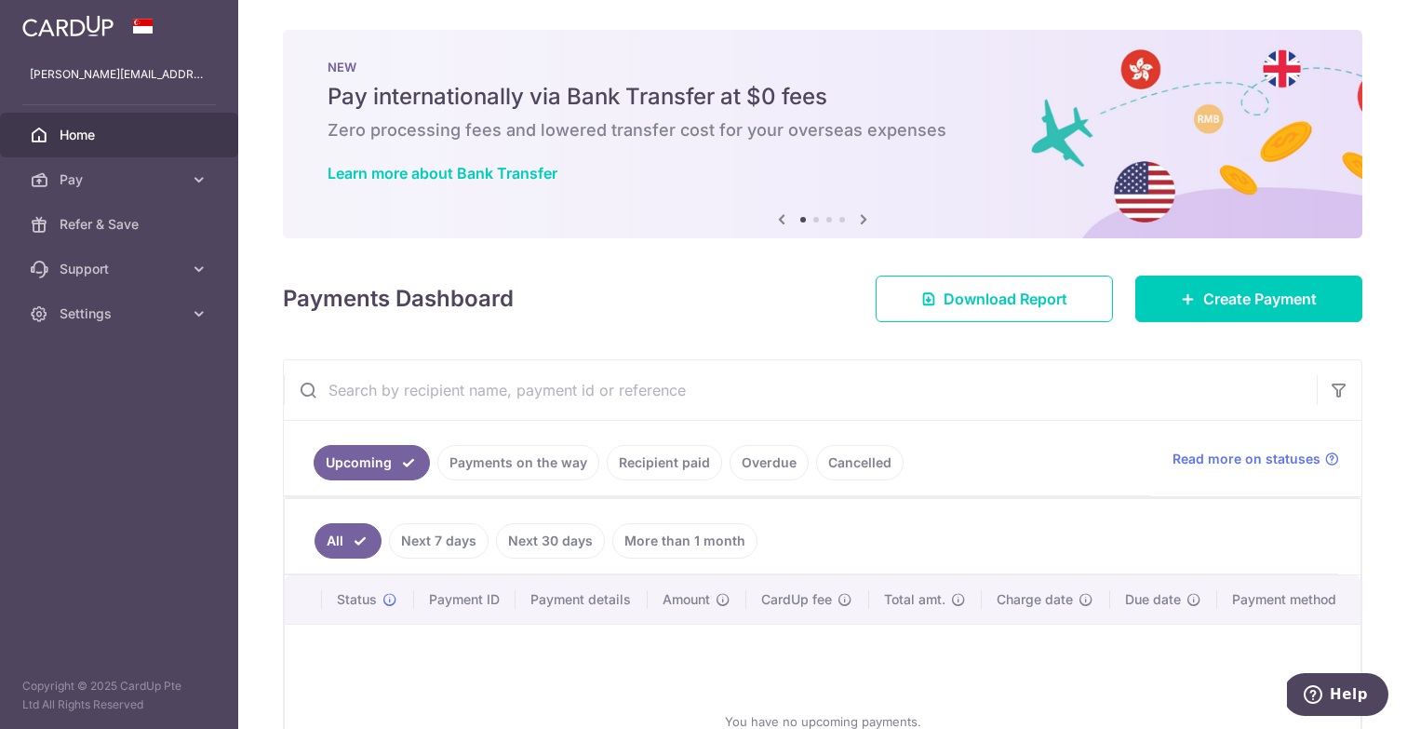
scroll to position [8, 0]
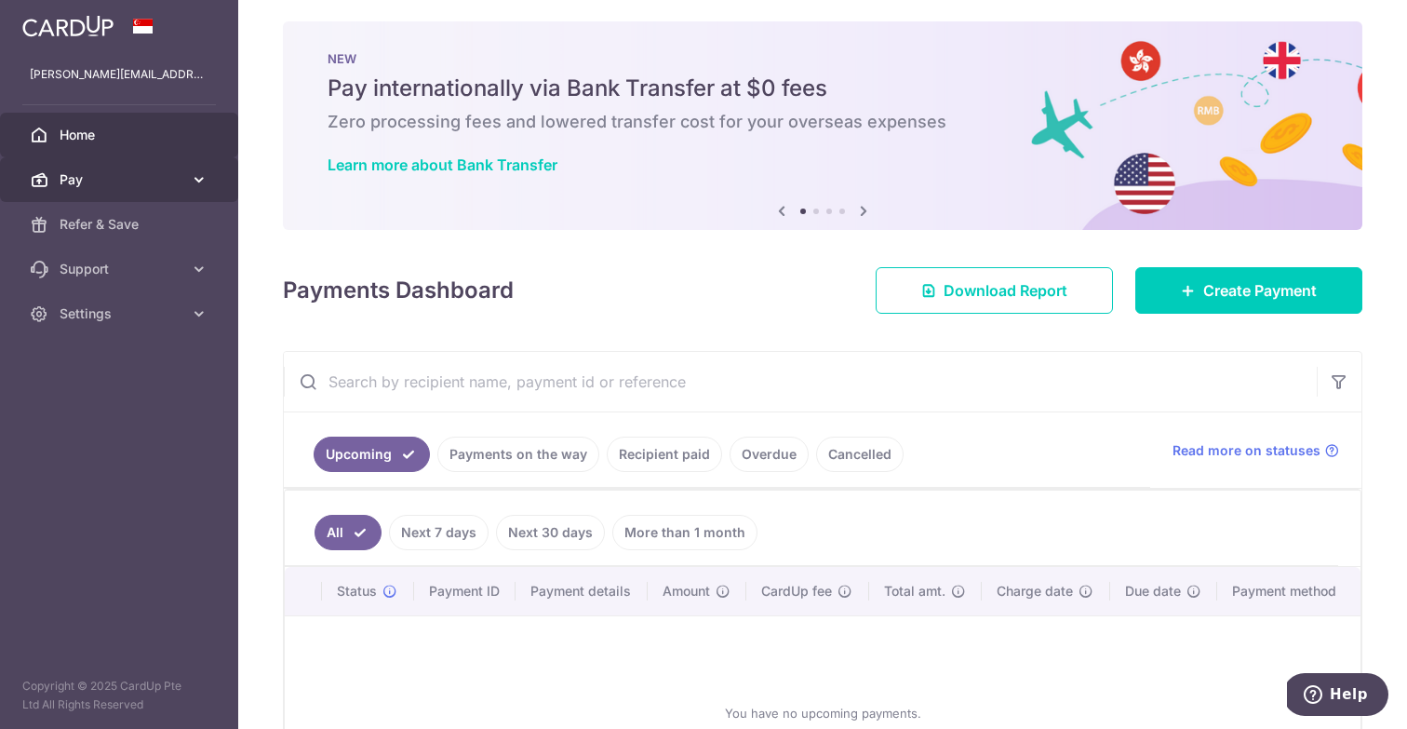
click at [133, 160] on link "Pay" at bounding box center [119, 179] width 238 height 45
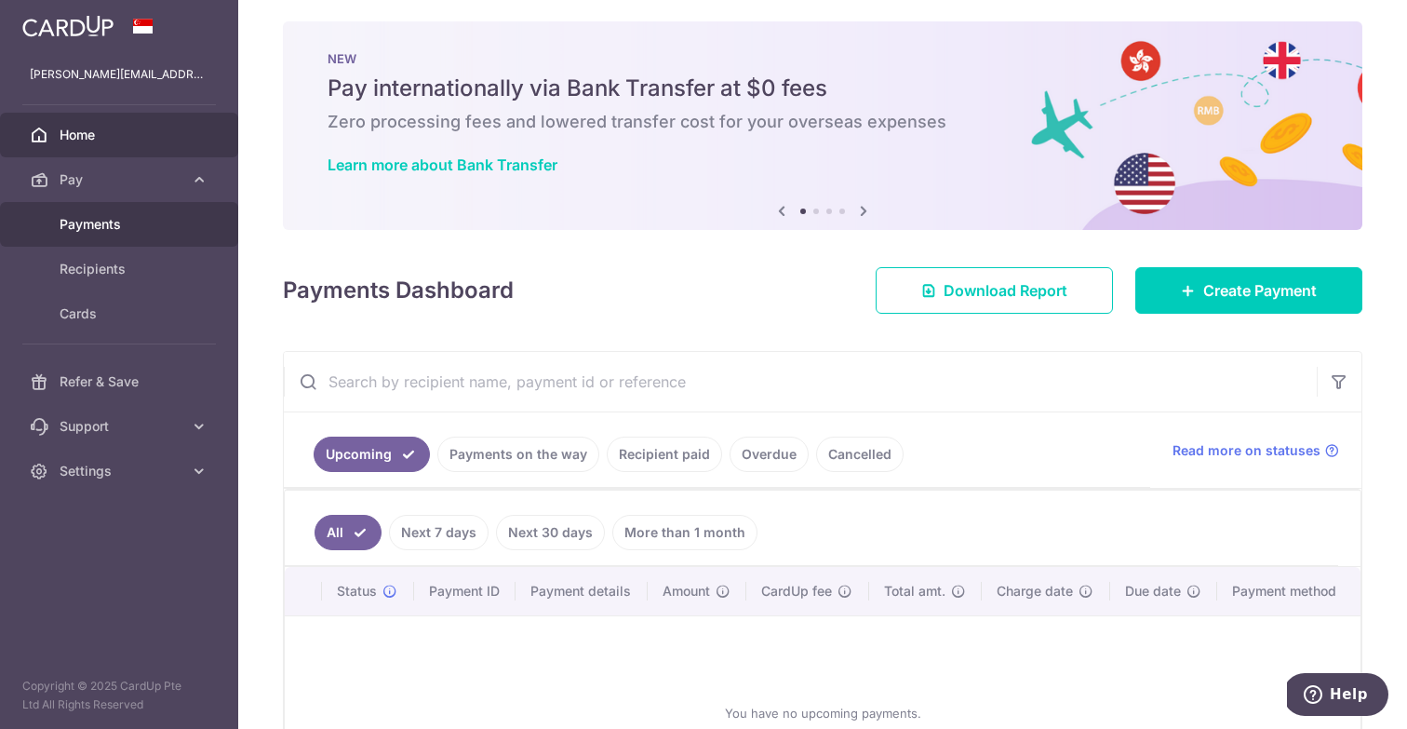
click at [130, 218] on span "Payments" at bounding box center [121, 224] width 123 height 19
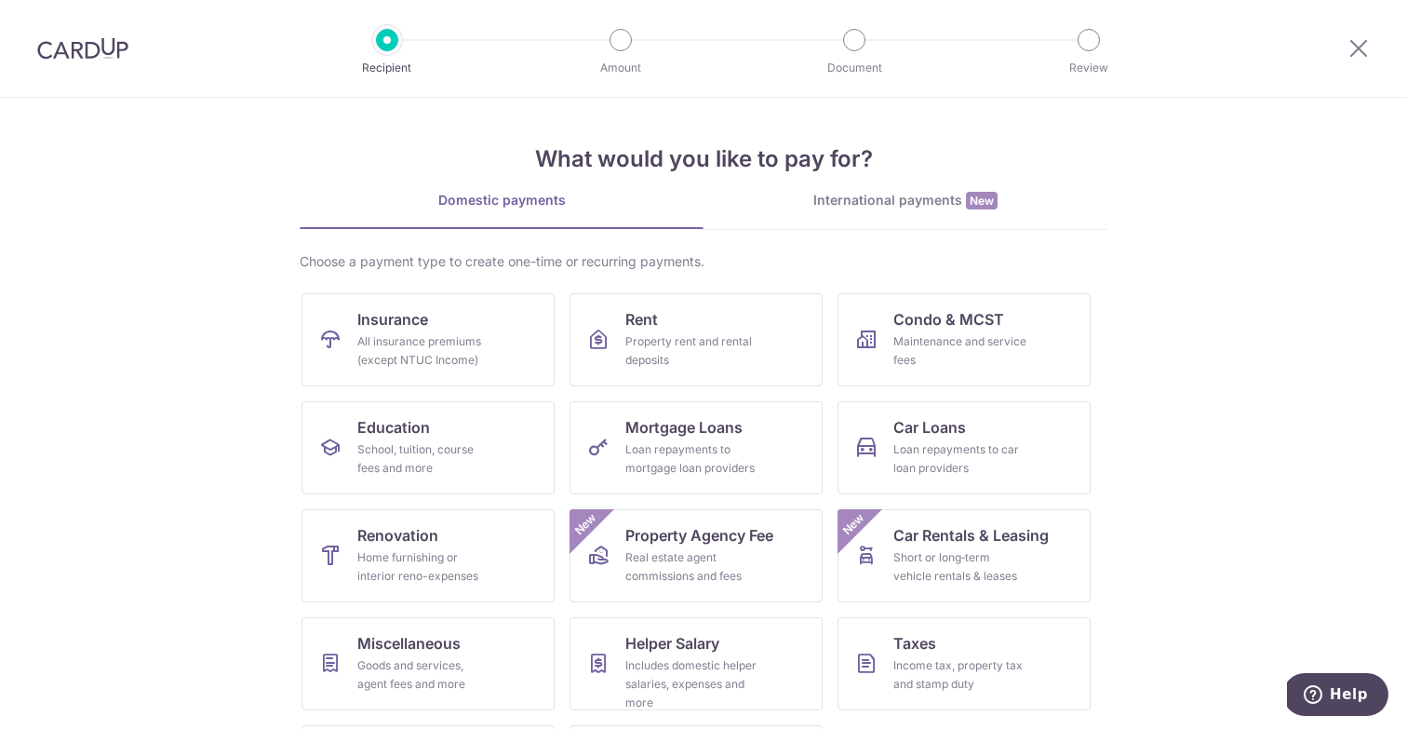
click at [70, 48] on img at bounding box center [82, 48] width 91 height 22
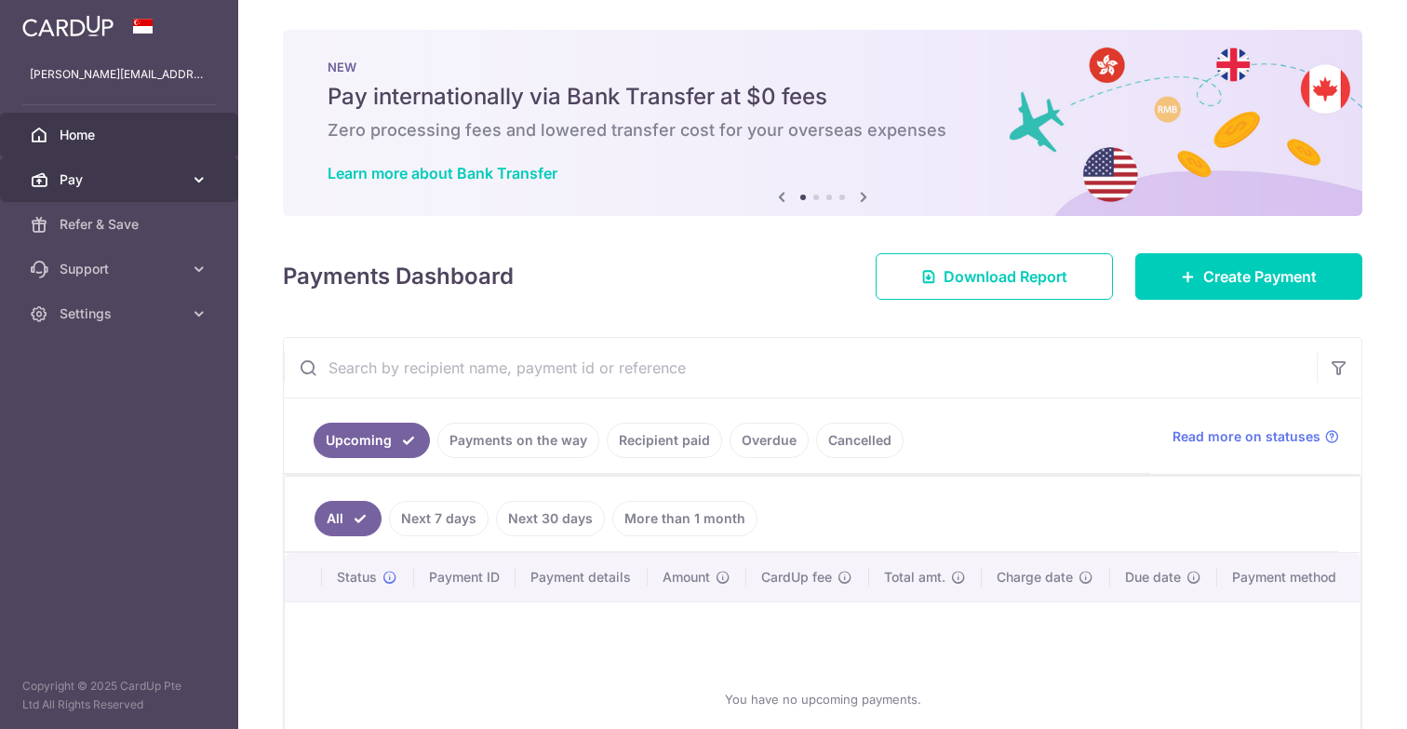
click at [108, 182] on span "Pay" at bounding box center [121, 179] width 123 height 19
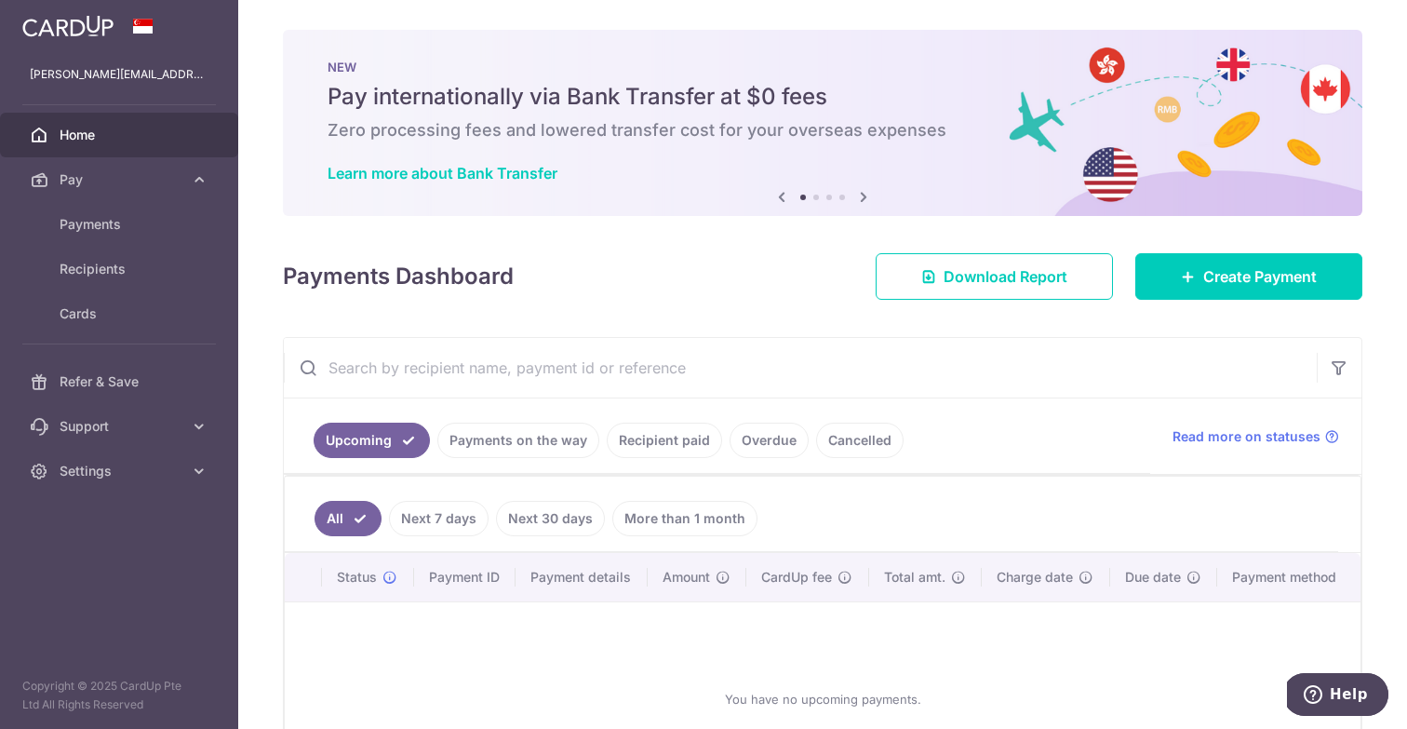
click at [313, 302] on div "× Pause Schedule Pause all future payments in this series Pause just this one p…" at bounding box center [822, 364] width 1169 height 729
